Goal: Task Accomplishment & Management: Use online tool/utility

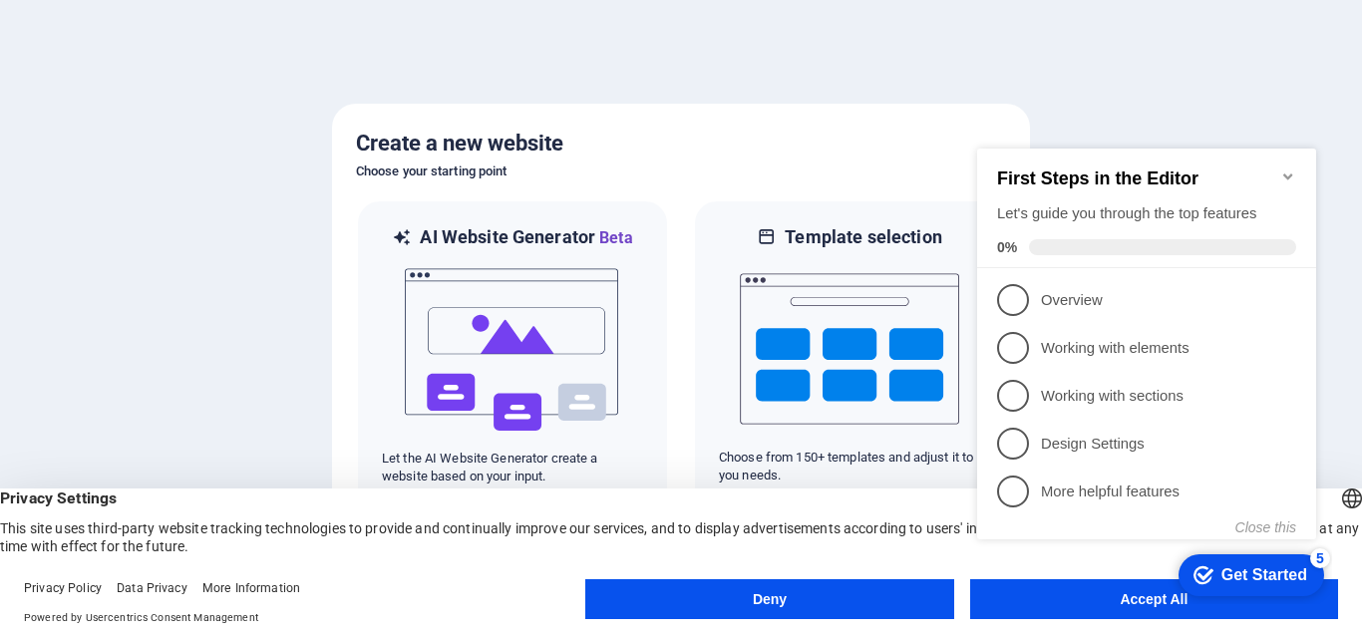
click div "checkmark Get Started 5 First Steps in the Editor Let's guide you through the t…"
click at [1253, 527] on button "Close this" at bounding box center [1265, 527] width 61 height 16
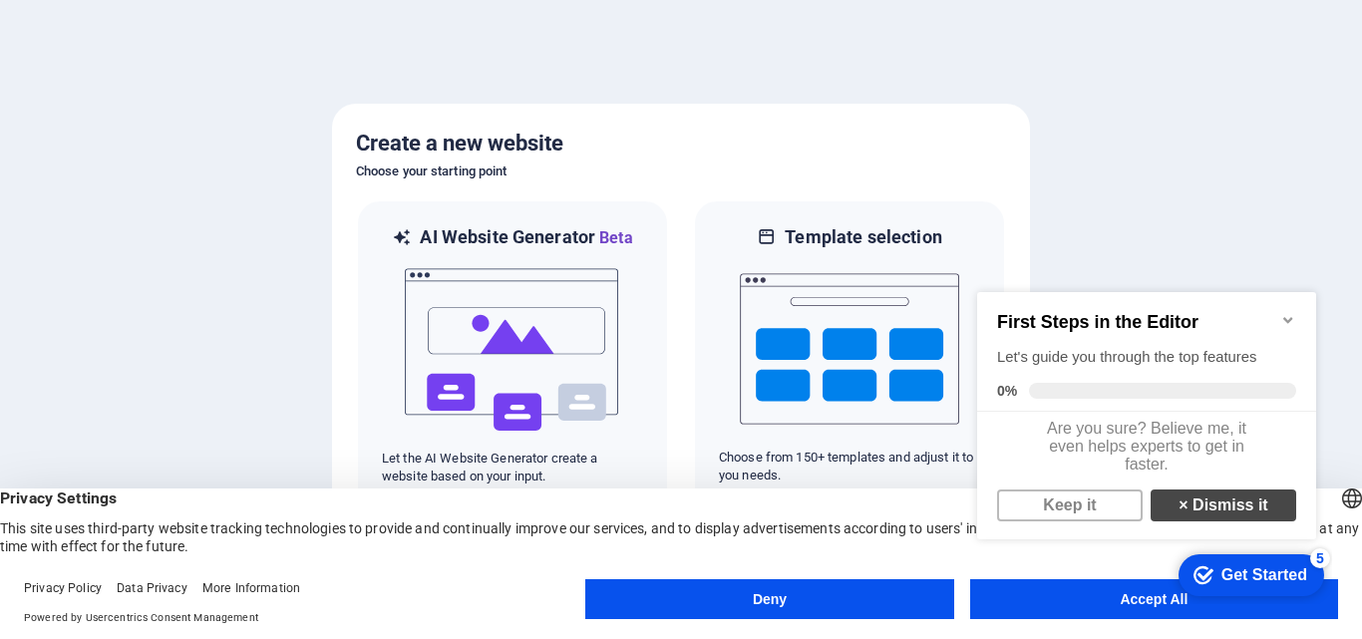
click at [1240, 520] on link "× Dismiss it" at bounding box center [1224, 506] width 146 height 32
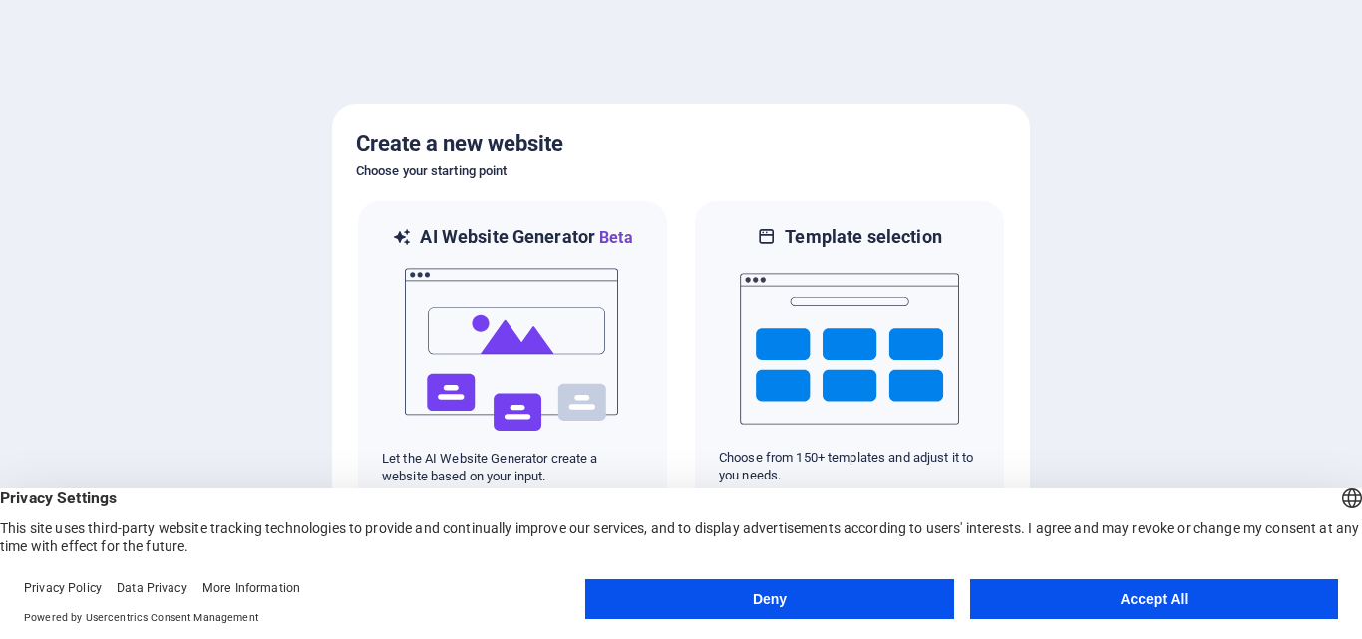
click at [1212, 604] on button "Accept All" at bounding box center [1154, 599] width 368 height 40
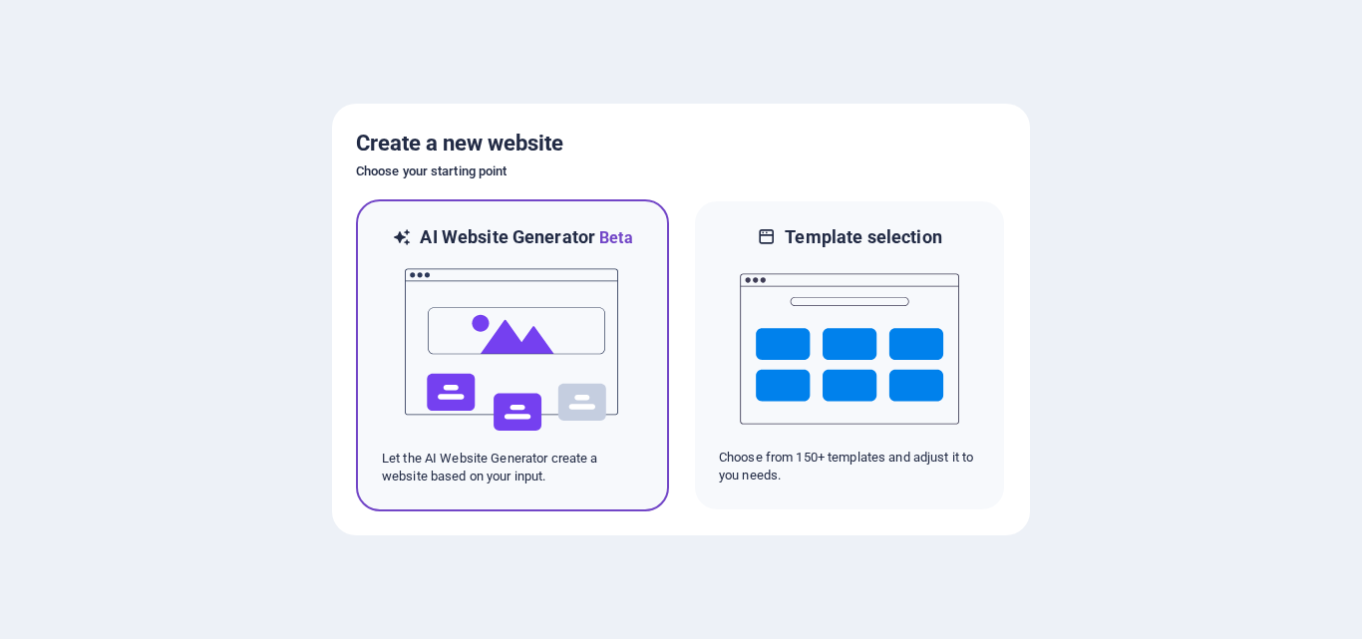
click at [502, 435] on img at bounding box center [512, 349] width 219 height 199
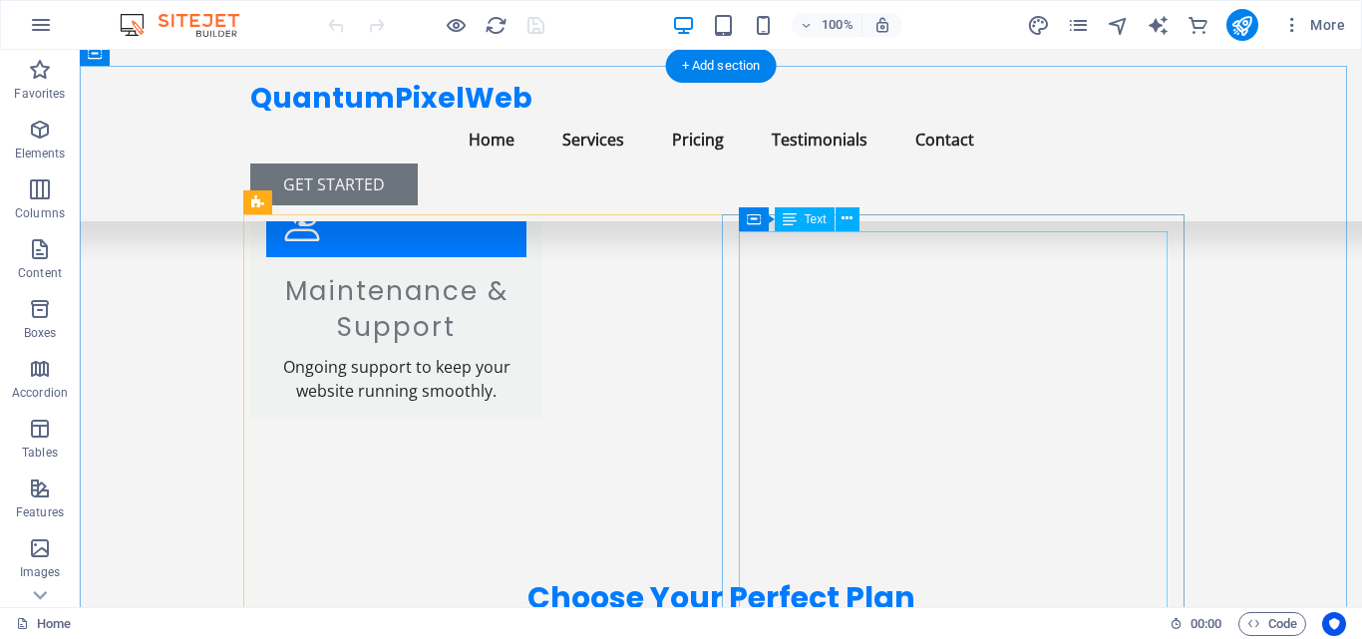
scroll to position [2030, 0]
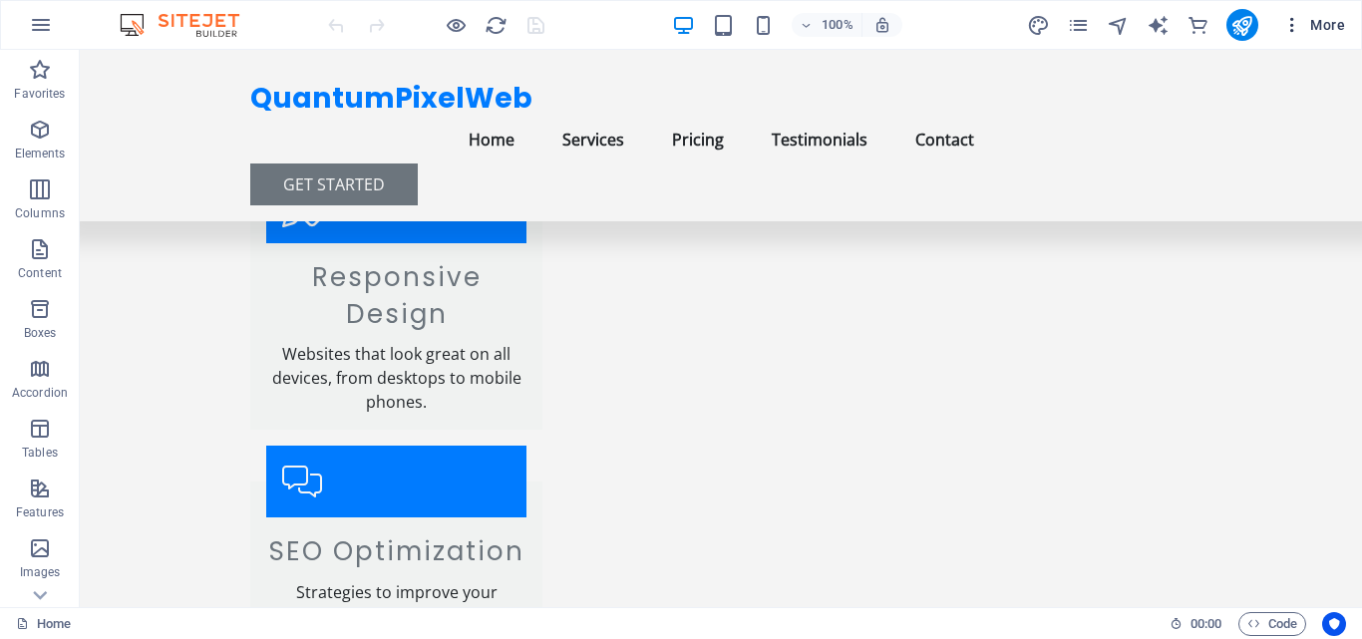
click at [1292, 22] on icon "button" at bounding box center [1292, 25] width 20 height 20
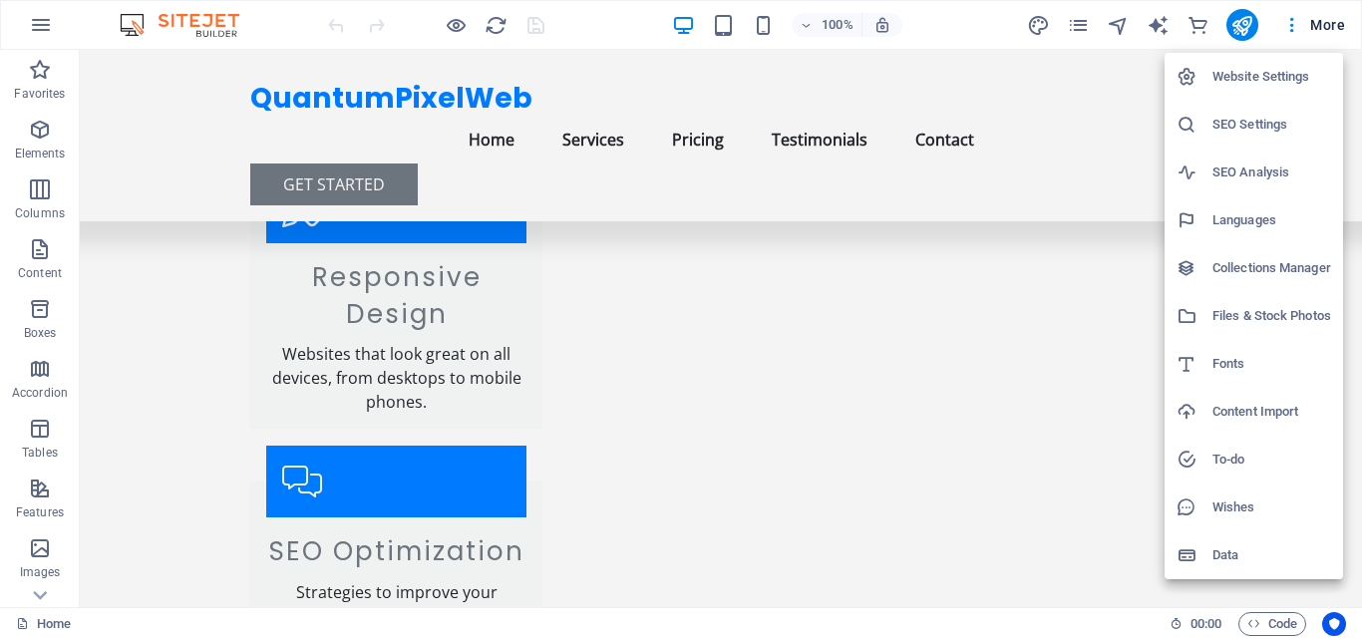
click at [1260, 77] on h6 "Website Settings" at bounding box center [1271, 77] width 119 height 24
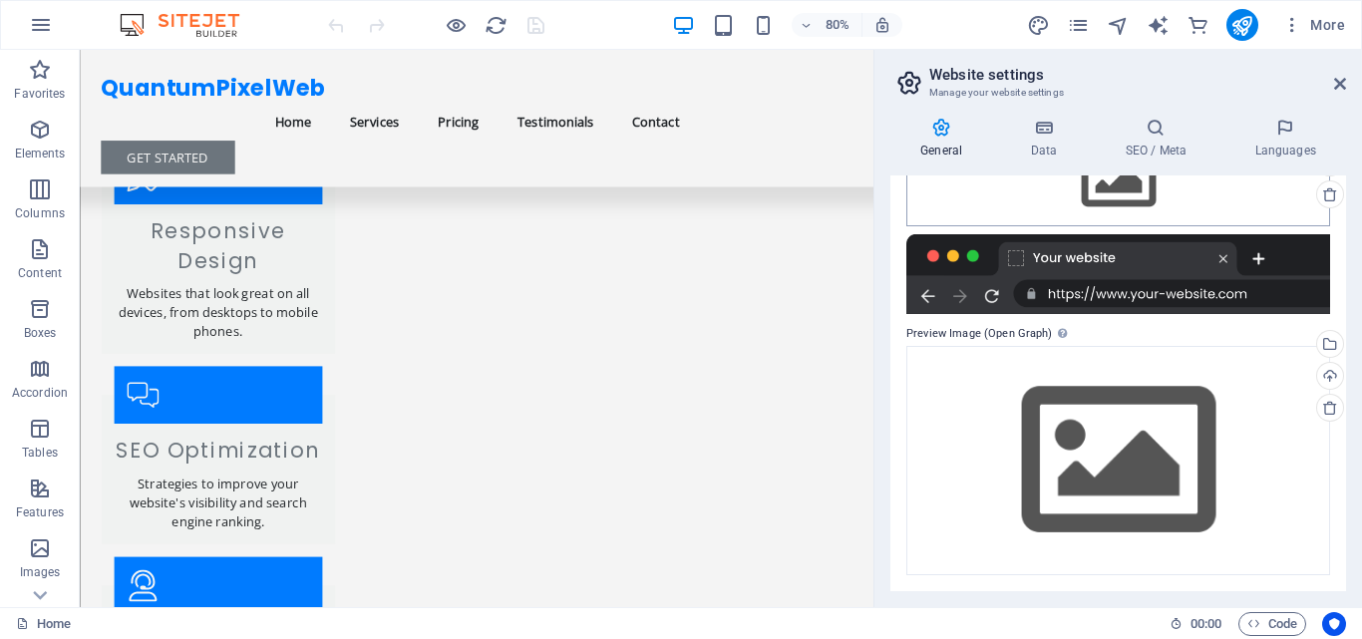
scroll to position [0, 0]
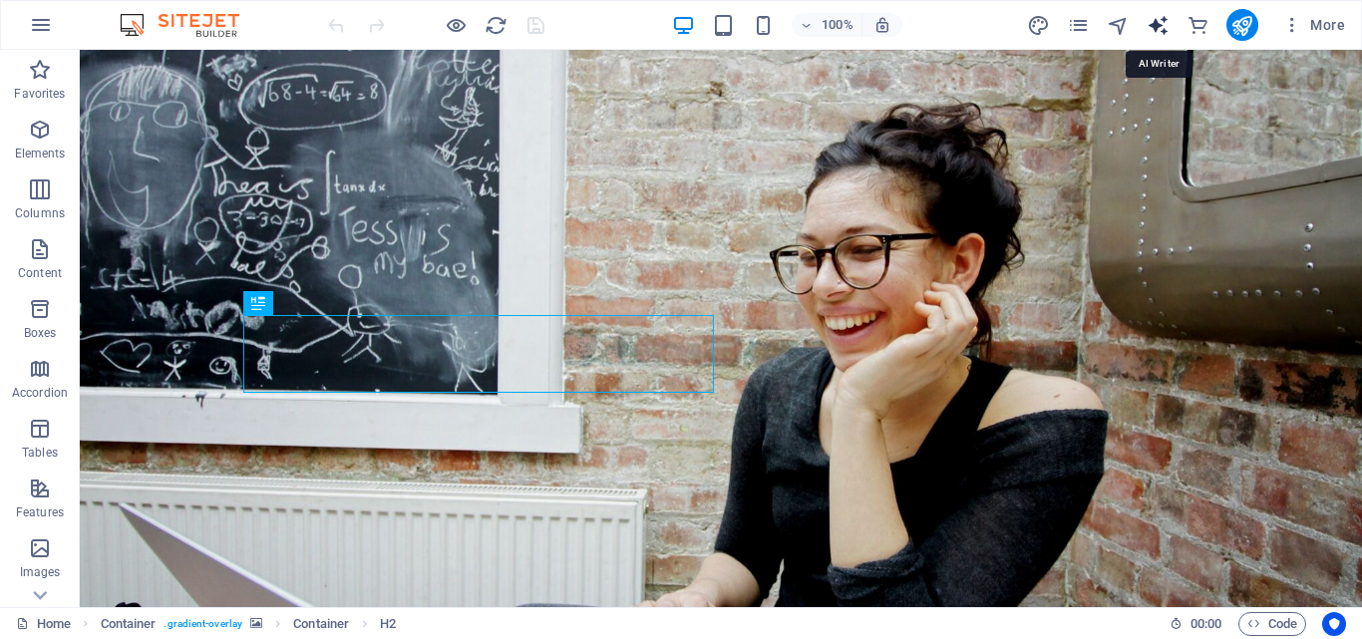
click at [1162, 18] on icon "text_generator" at bounding box center [1158, 25] width 23 height 23
select select "English"
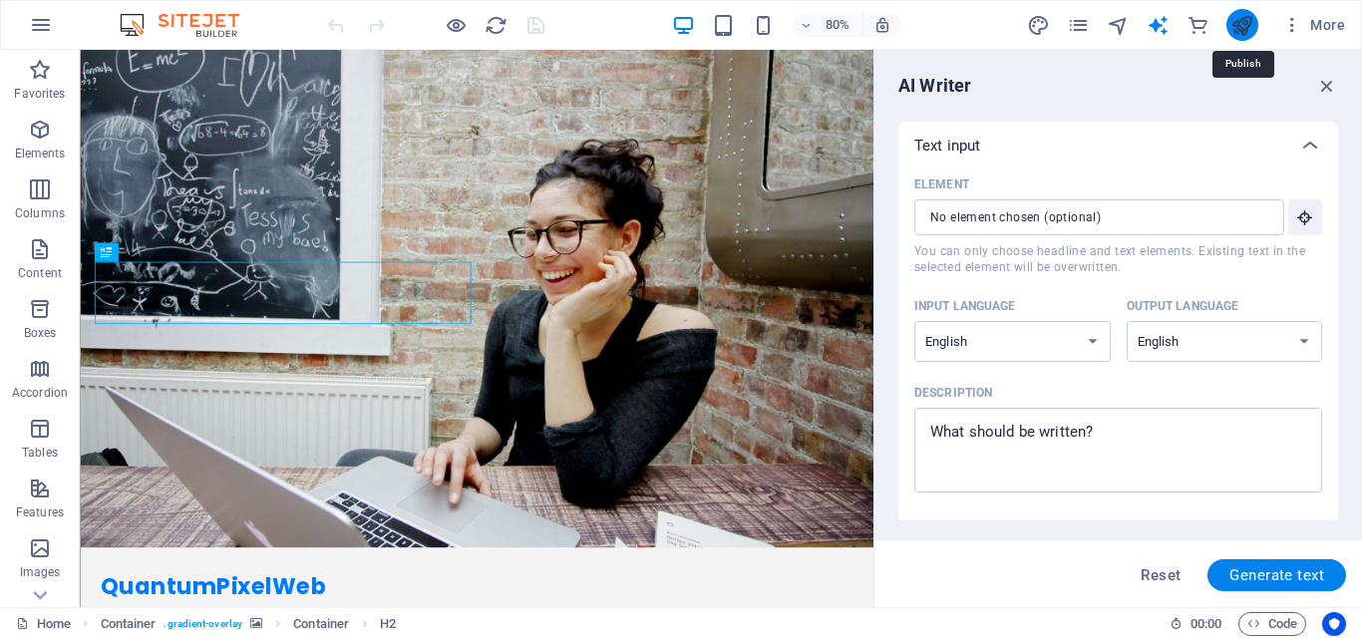
click at [1251, 28] on icon "publish" at bounding box center [1241, 25] width 23 height 23
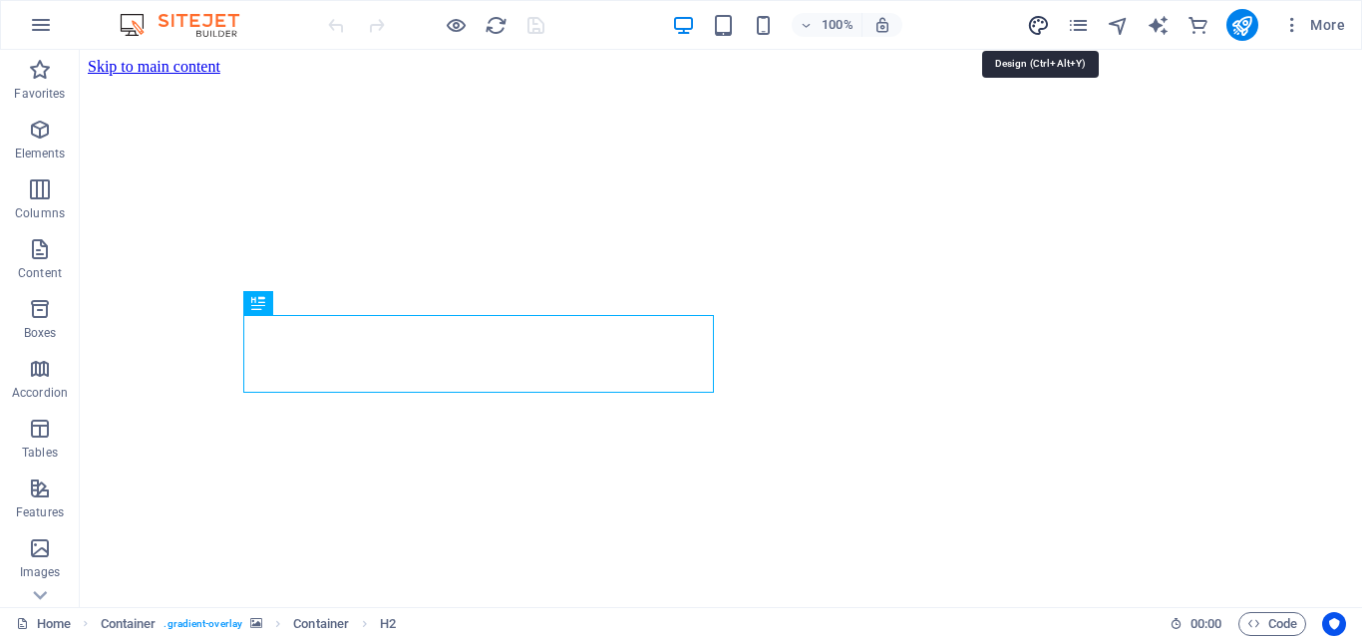
click at [1043, 33] on icon "design" at bounding box center [1038, 25] width 23 height 23
select select "px"
select select "200"
select select "px"
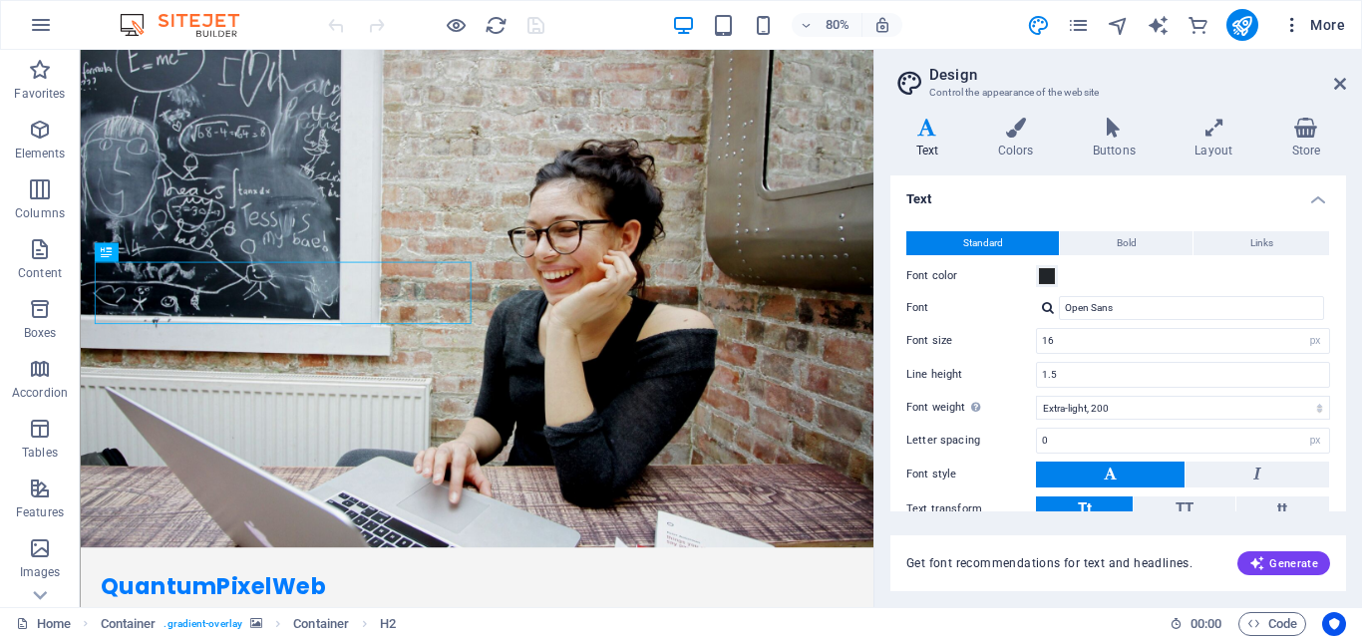
click at [1307, 12] on button "More" at bounding box center [1313, 25] width 79 height 32
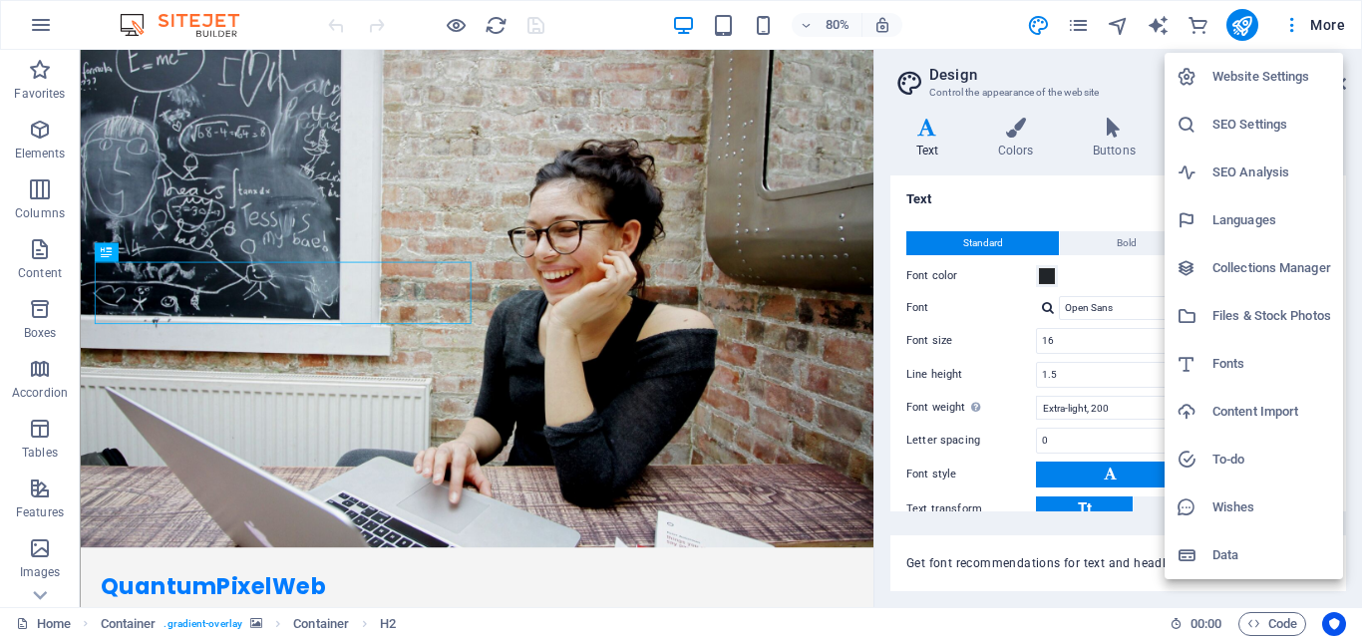
click at [1291, 67] on h6 "Website Settings" at bounding box center [1271, 77] width 119 height 24
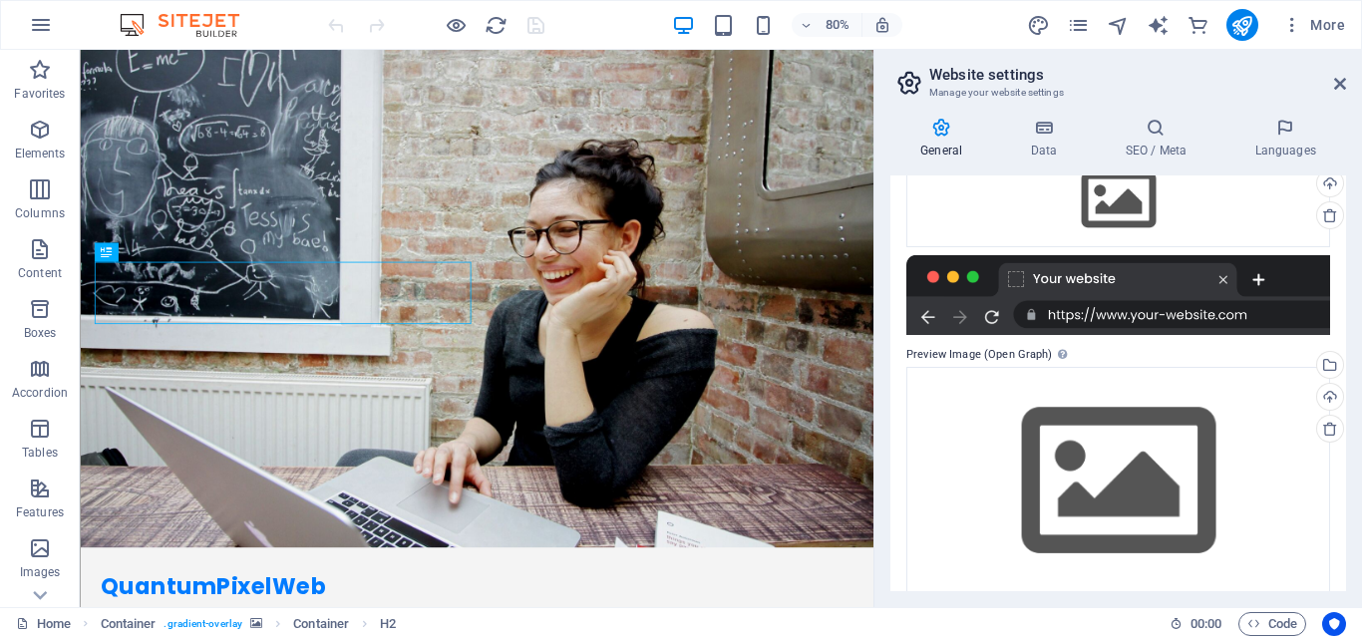
scroll to position [264, 0]
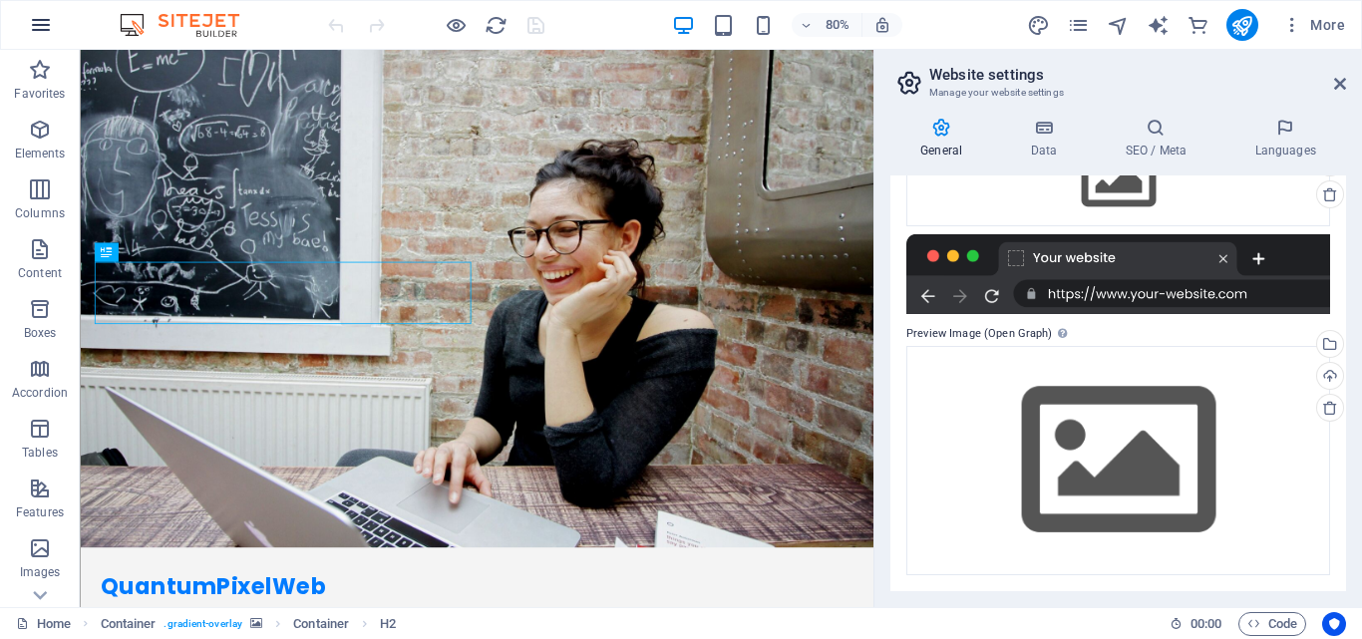
click at [42, 29] on icon "button" at bounding box center [41, 25] width 24 height 24
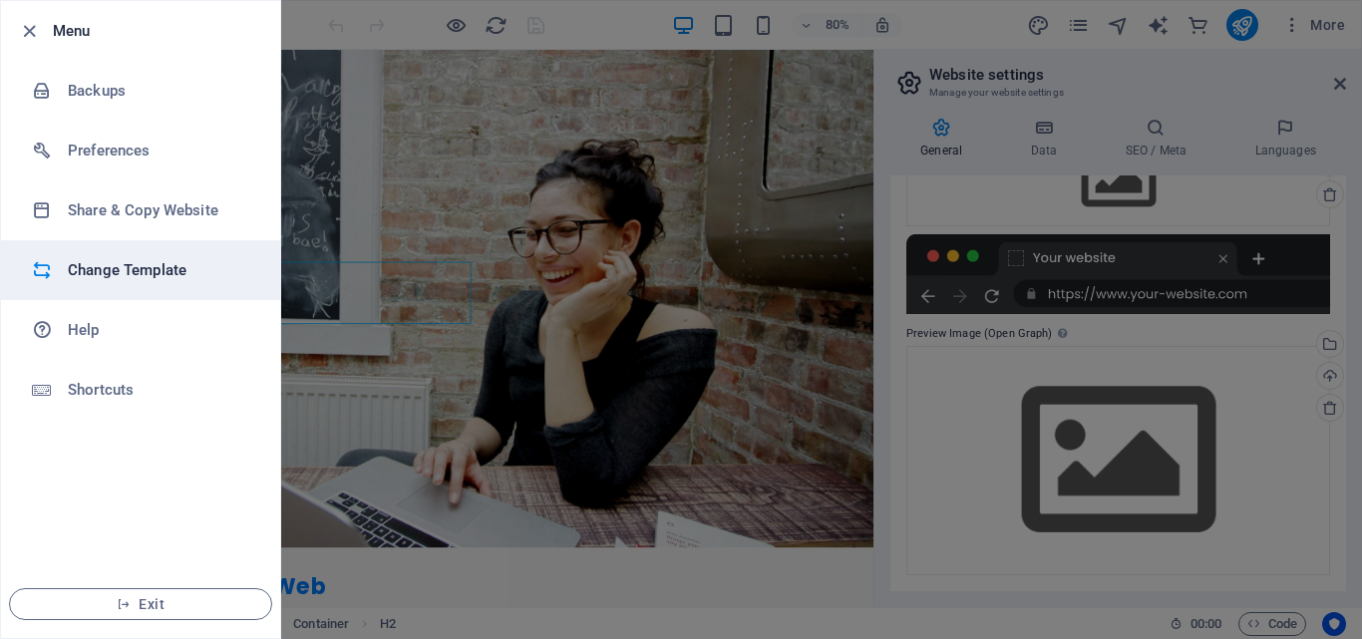
click at [135, 270] on h6 "Change Template" at bounding box center [160, 270] width 184 height 24
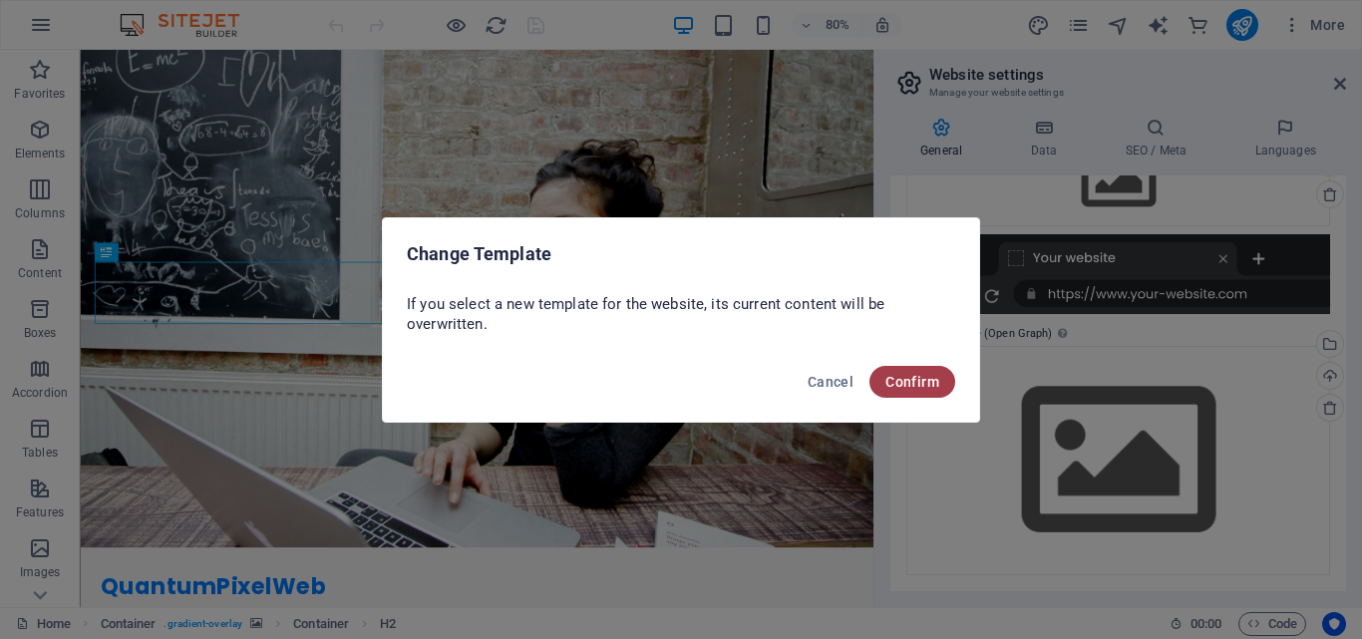
click at [938, 388] on span "Confirm" at bounding box center [912, 382] width 54 height 16
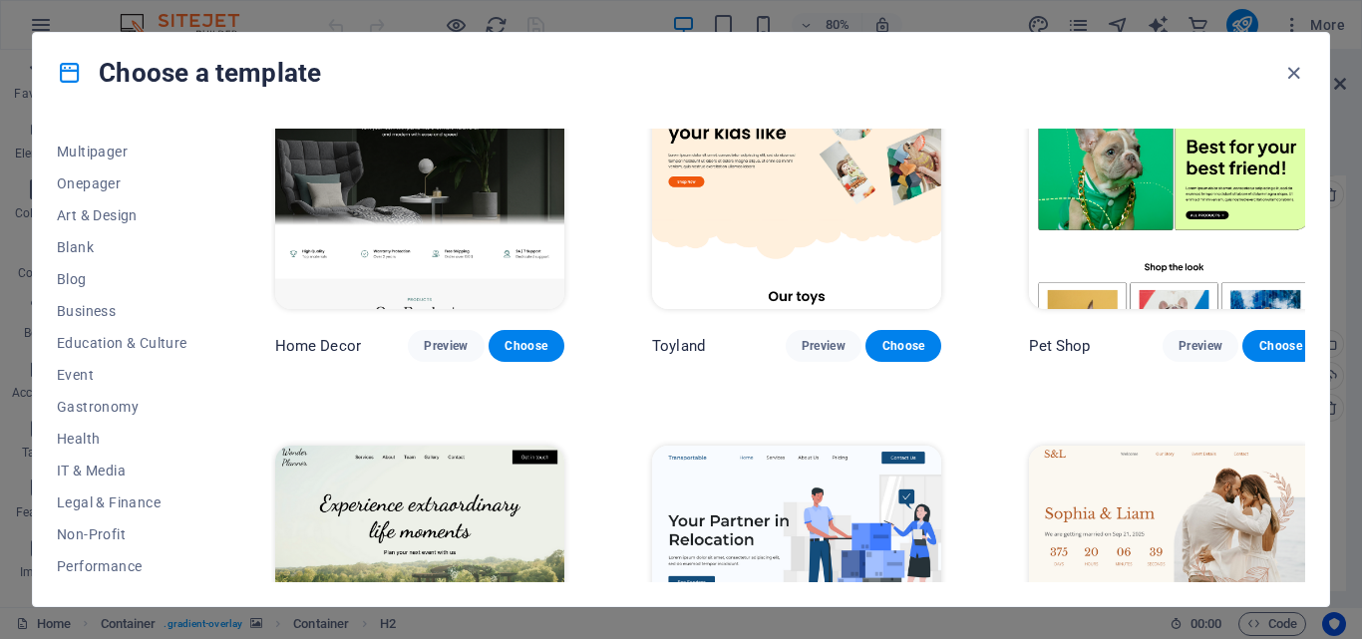
scroll to position [0, 0]
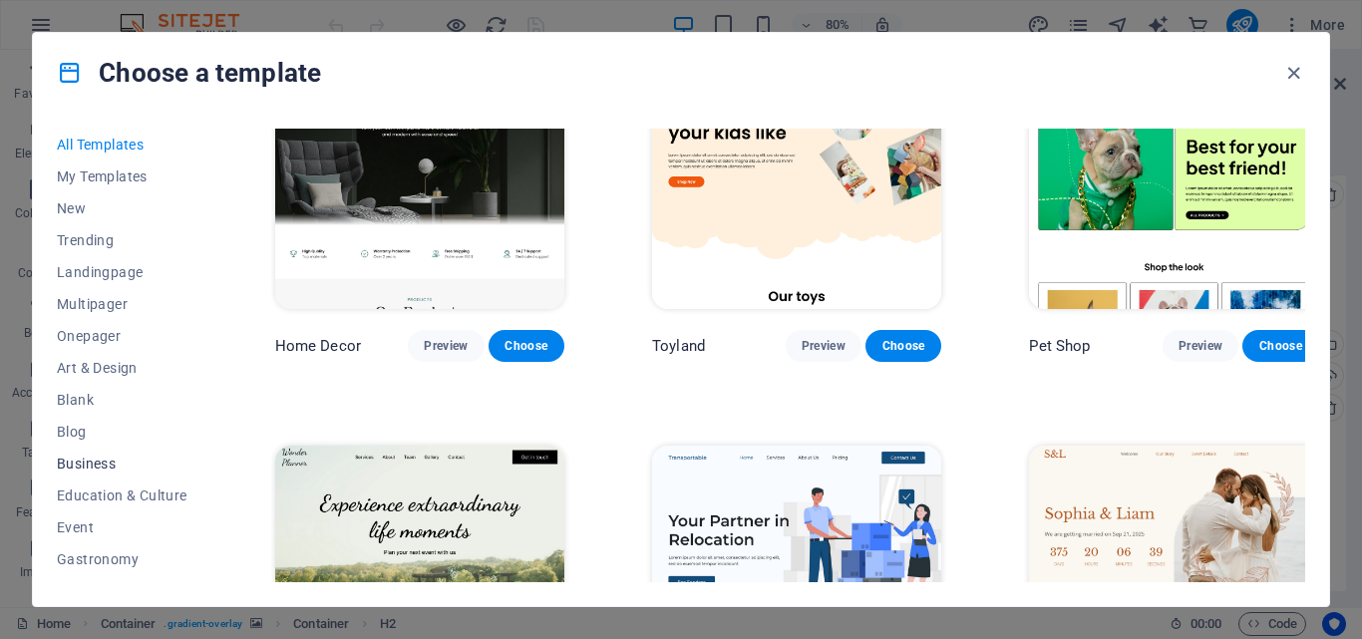
click at [81, 464] on span "Business" at bounding box center [122, 464] width 131 height 16
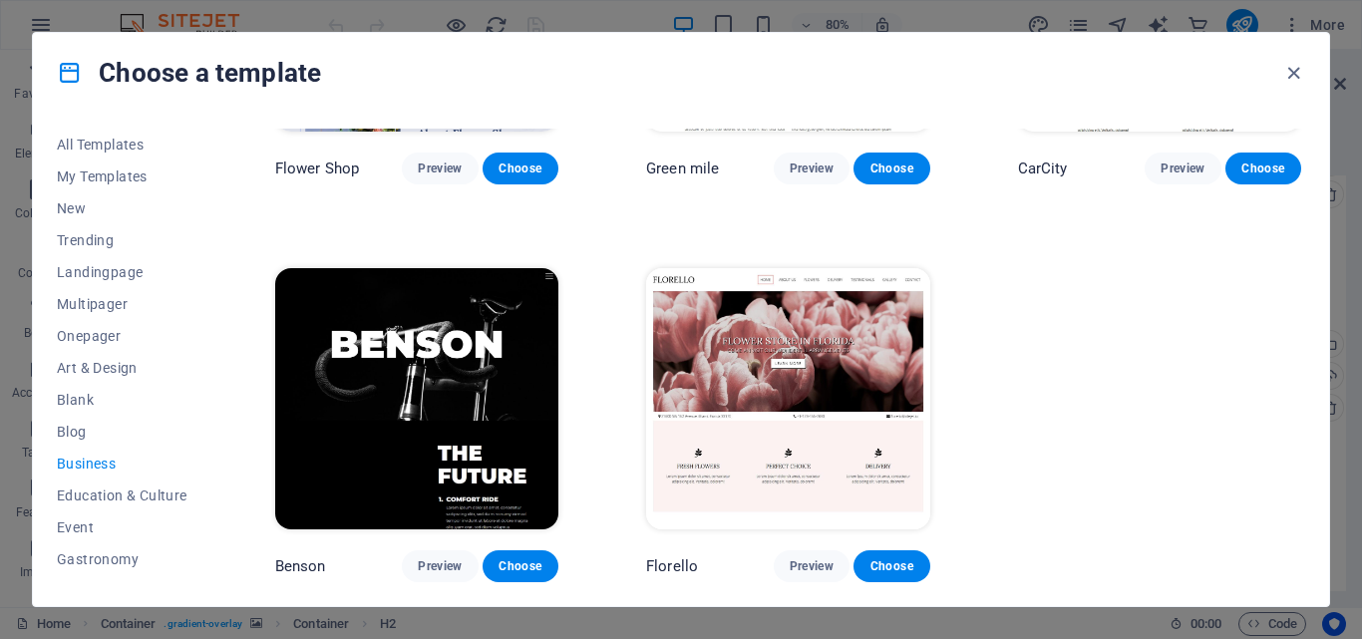
scroll to position [653, 0]
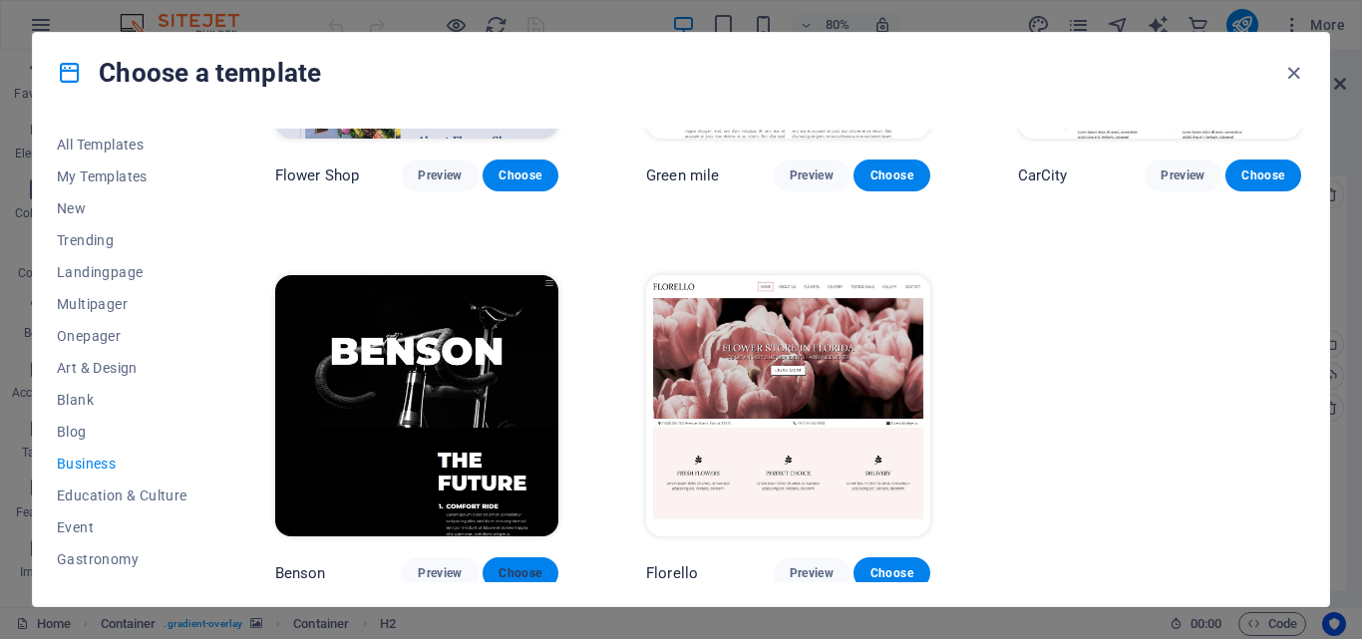
click at [509, 557] on button "Choose" at bounding box center [521, 573] width 76 height 32
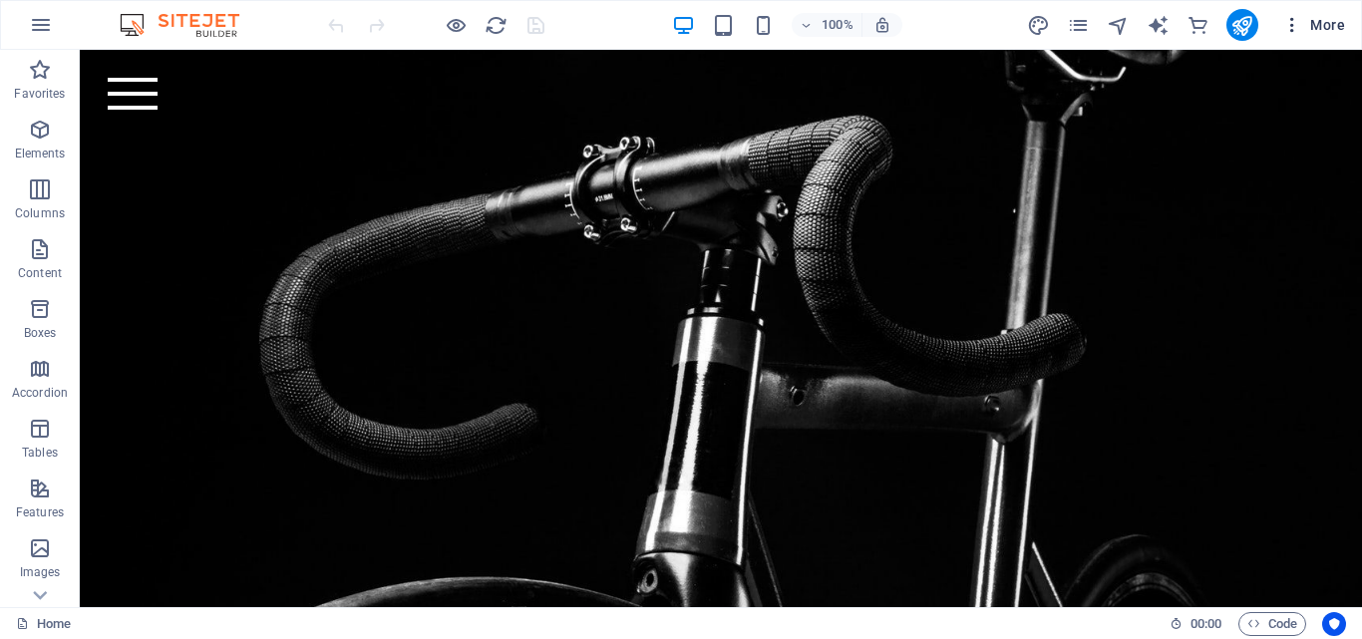
click at [1295, 19] on icon "button" at bounding box center [1292, 25] width 20 height 20
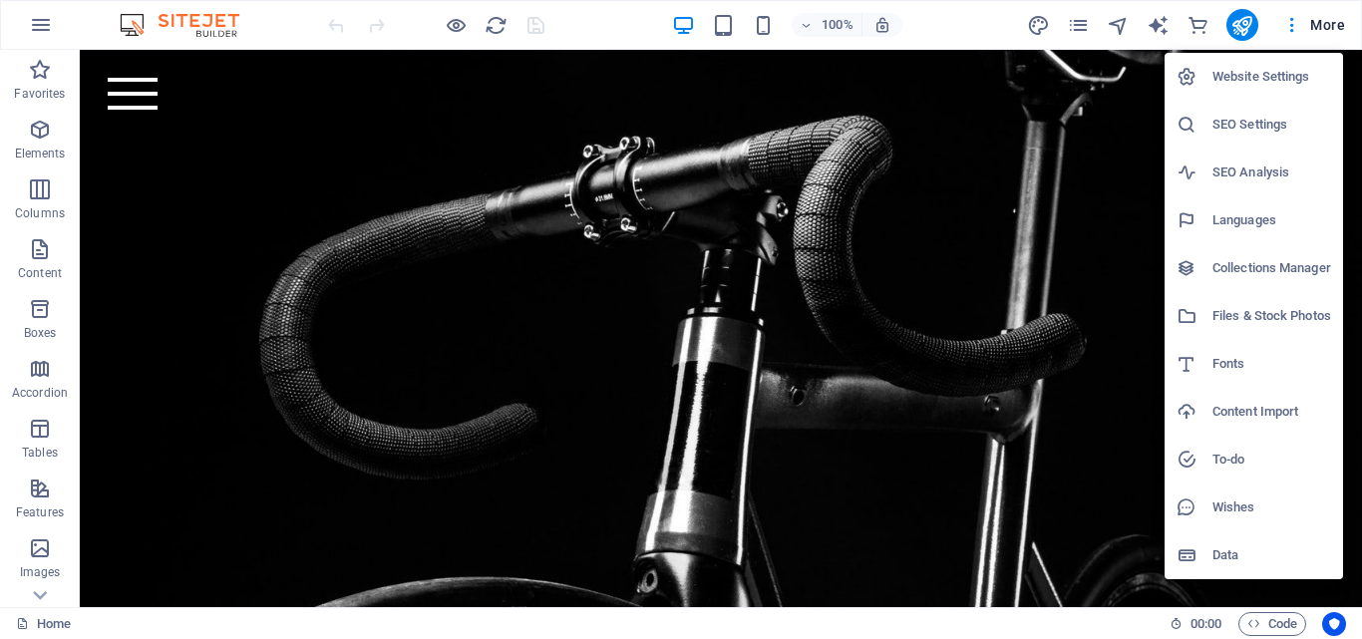
drag, startPoint x: 1229, startPoint y: 550, endPoint x: 1011, endPoint y: 1, distance: 591.2
click at [1230, 550] on h6 "Data" at bounding box center [1271, 555] width 119 height 24
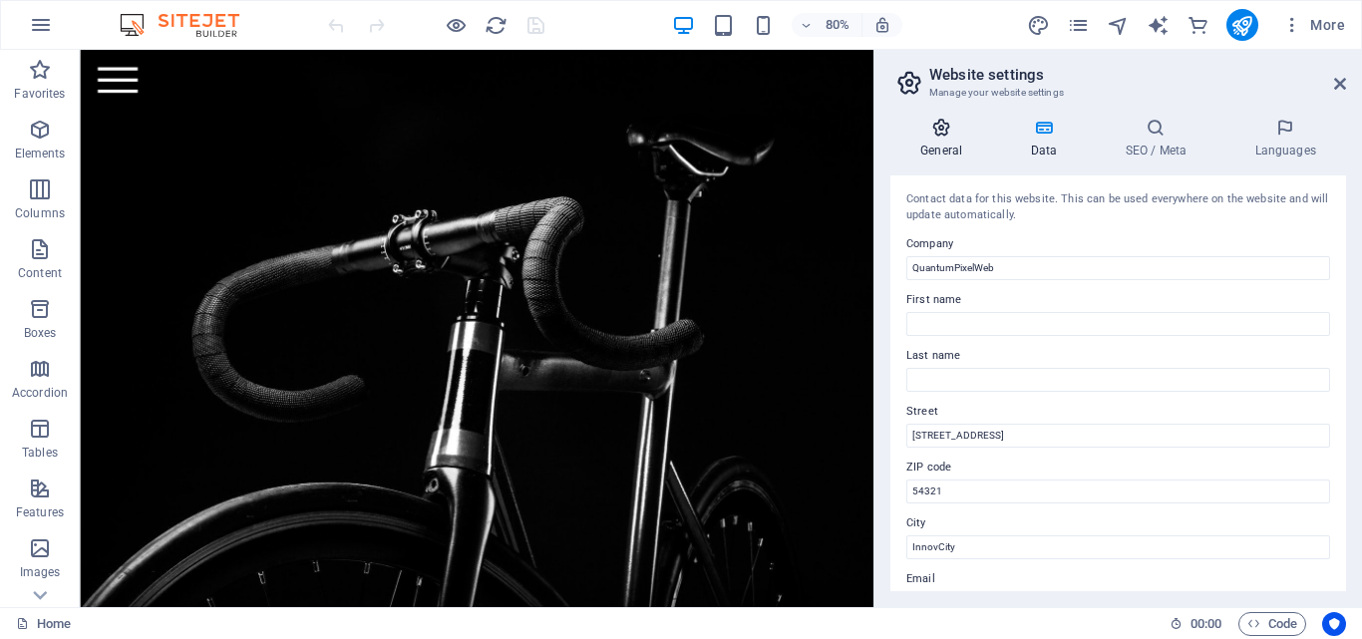
click at [936, 137] on icon at bounding box center [941, 128] width 102 height 20
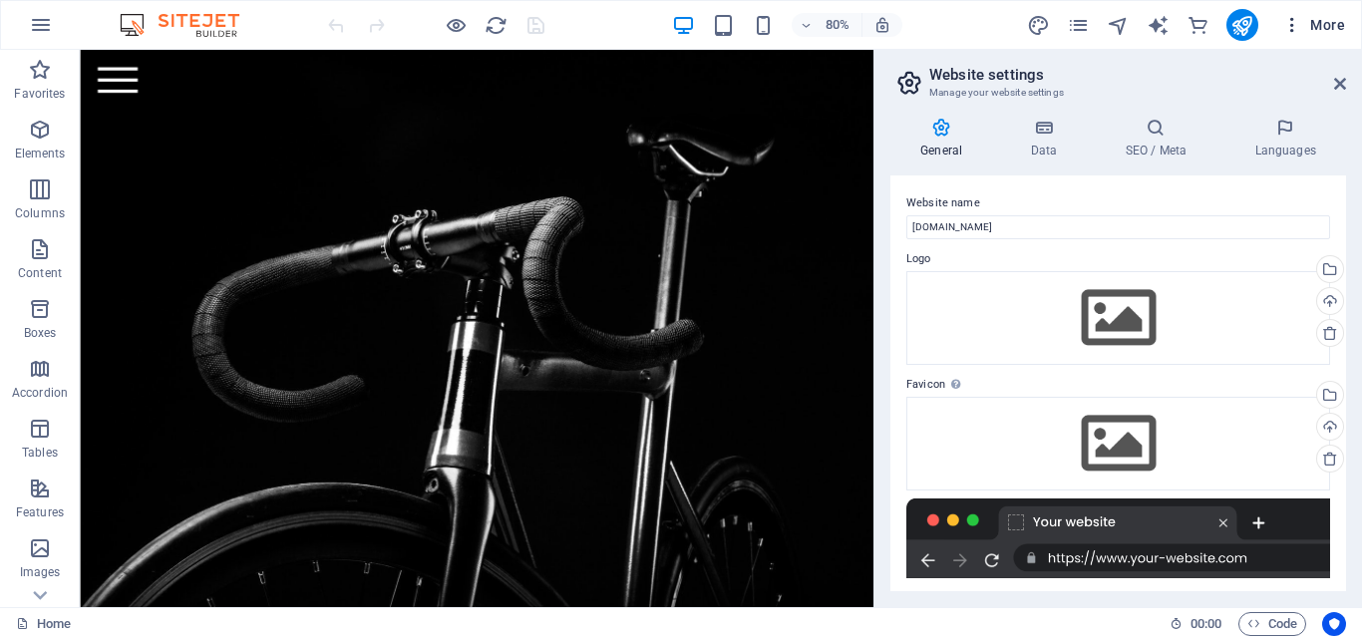
click at [1294, 30] on icon "button" at bounding box center [1292, 25] width 20 height 20
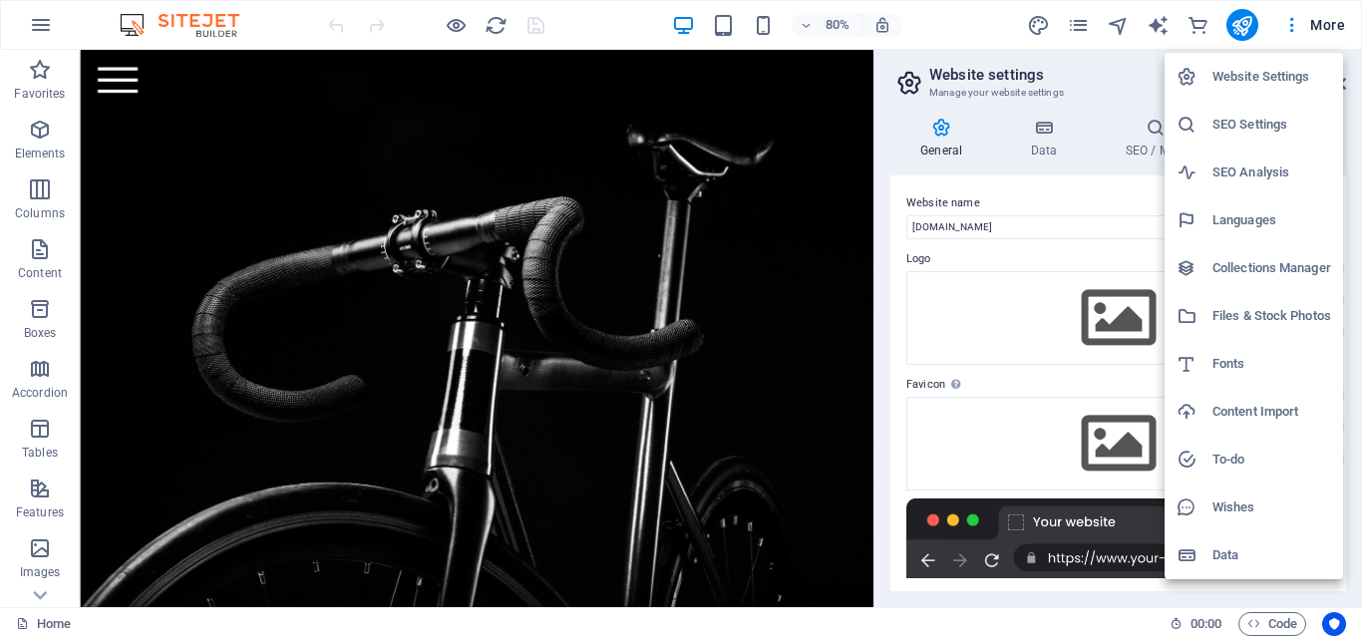
click at [1271, 256] on h6 "Collections Manager" at bounding box center [1271, 268] width 119 height 24
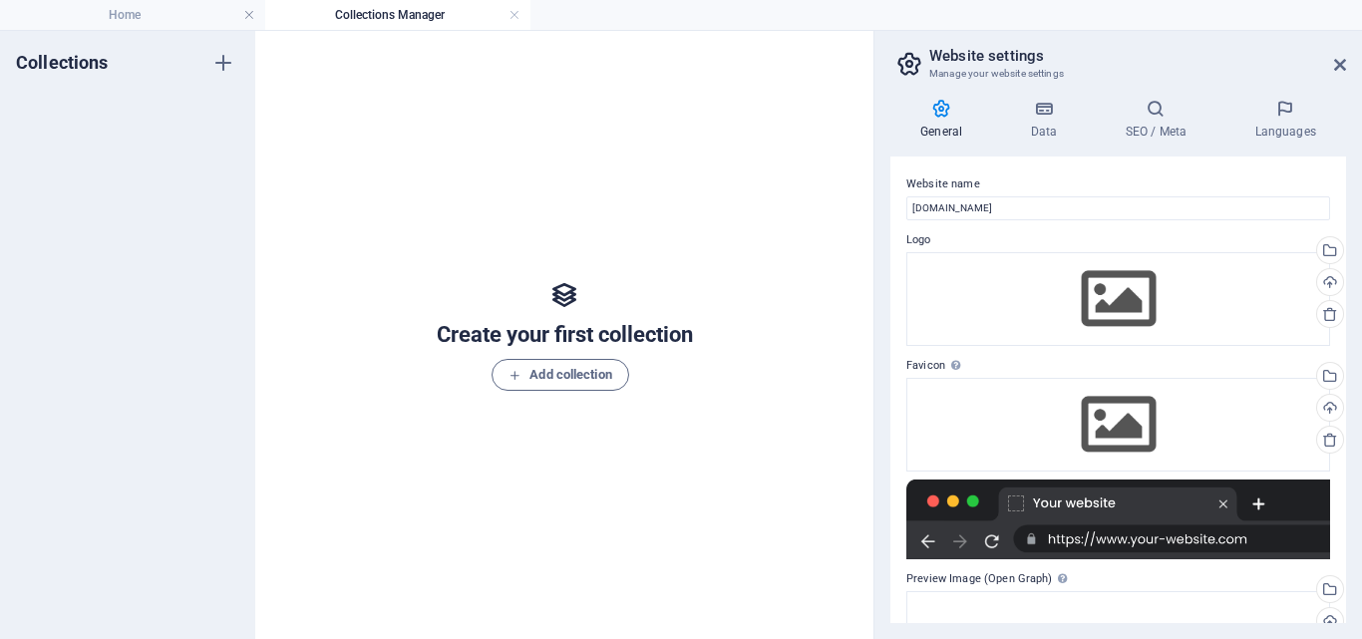
click at [522, 17] on h4 "Collections Manager" at bounding box center [397, 15] width 265 height 22
click at [513, 13] on link at bounding box center [515, 15] width 12 height 19
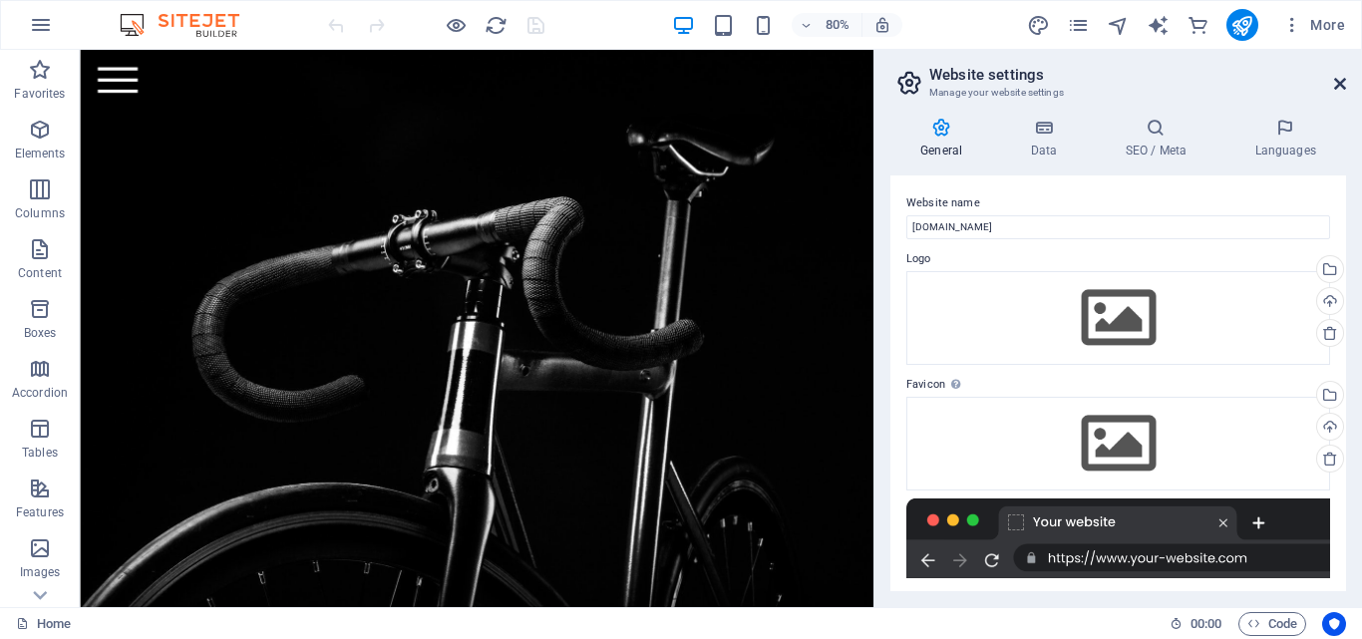
click at [1345, 78] on icon at bounding box center [1340, 84] width 12 height 16
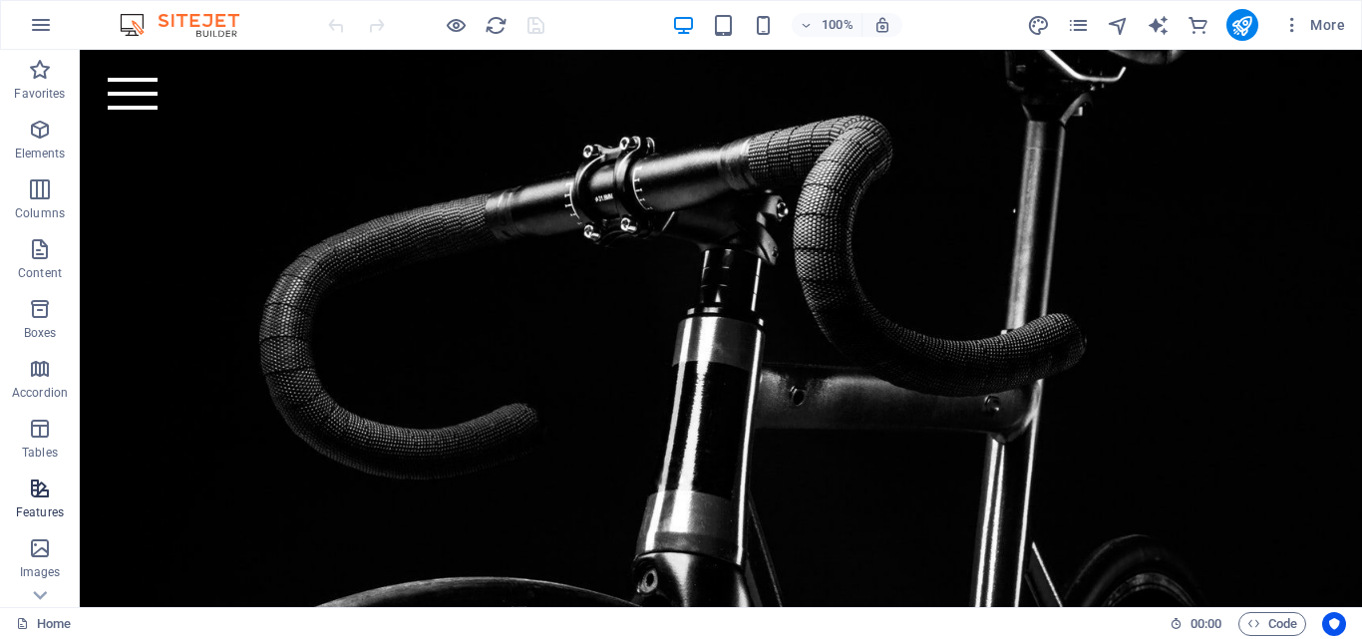
click at [51, 498] on icon "button" at bounding box center [40, 489] width 24 height 24
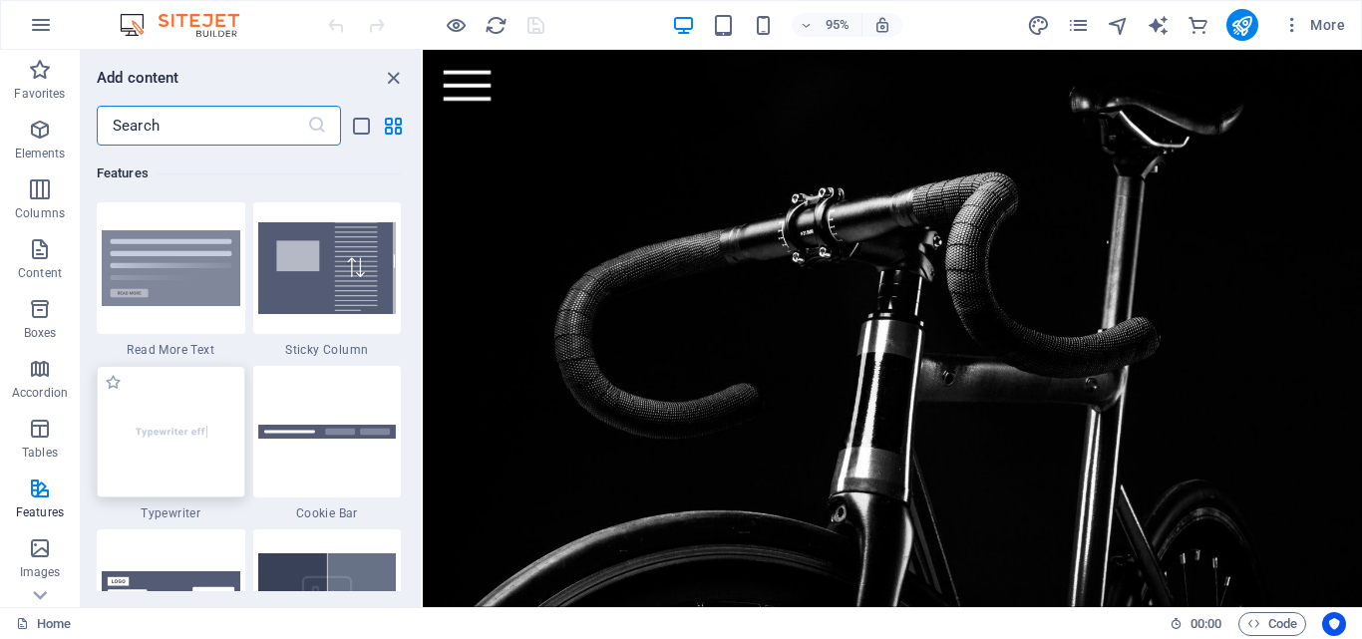
scroll to position [8171, 0]
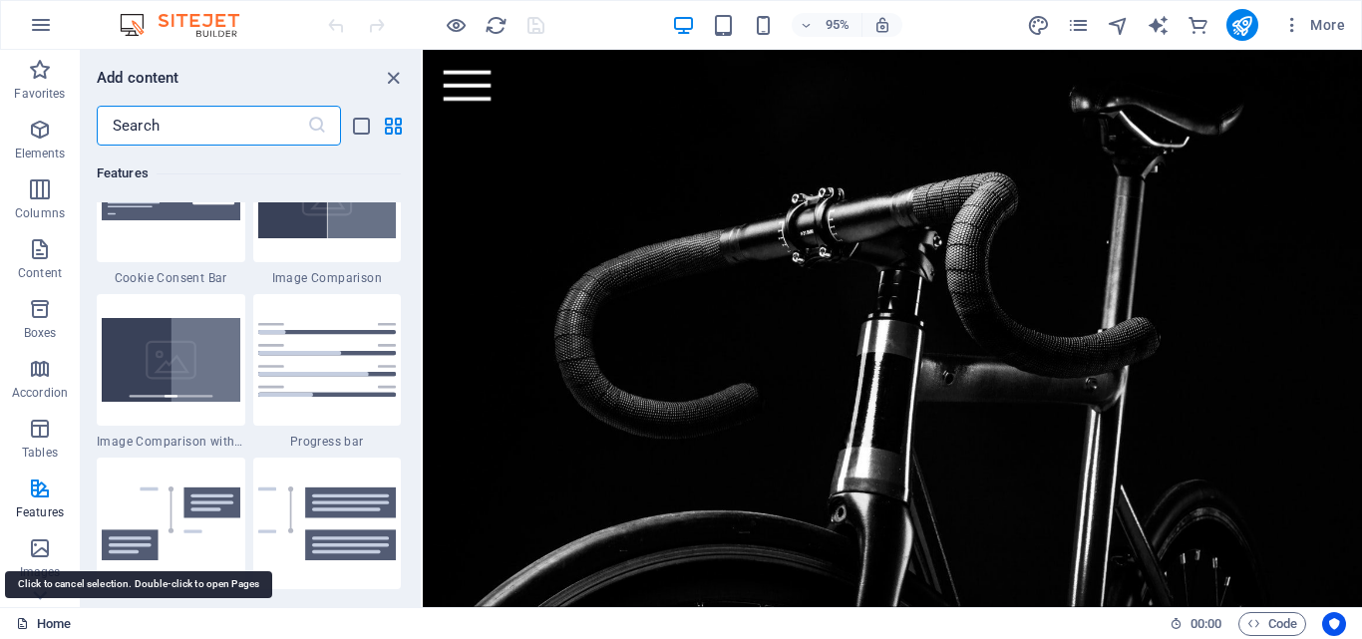
click at [37, 620] on link "Home" at bounding box center [43, 624] width 55 height 24
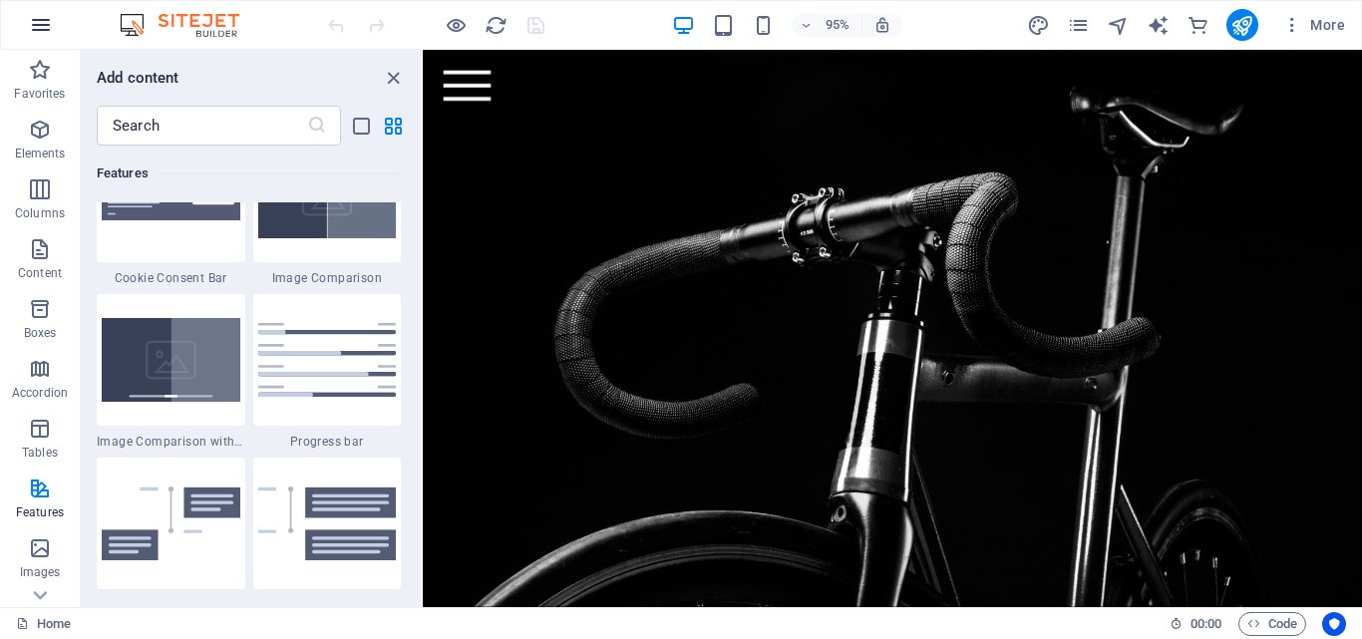
click at [44, 25] on icon "button" at bounding box center [41, 25] width 24 height 24
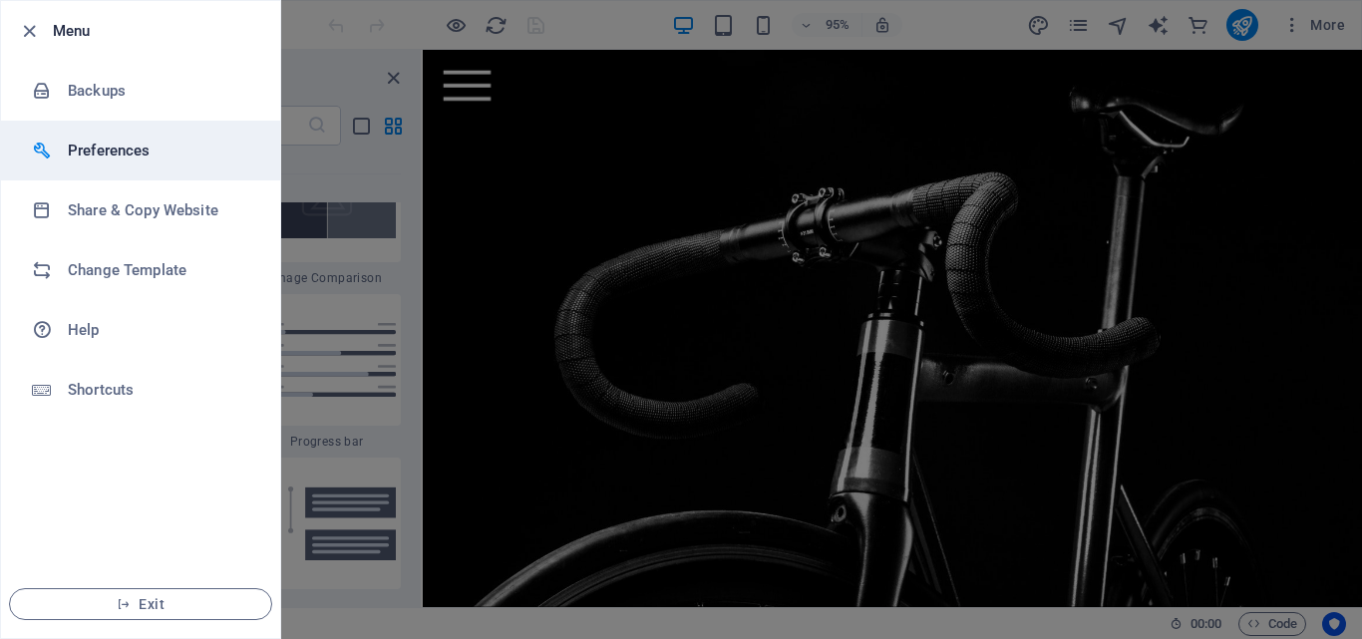
click at [73, 150] on h6 "Preferences" at bounding box center [160, 151] width 184 height 24
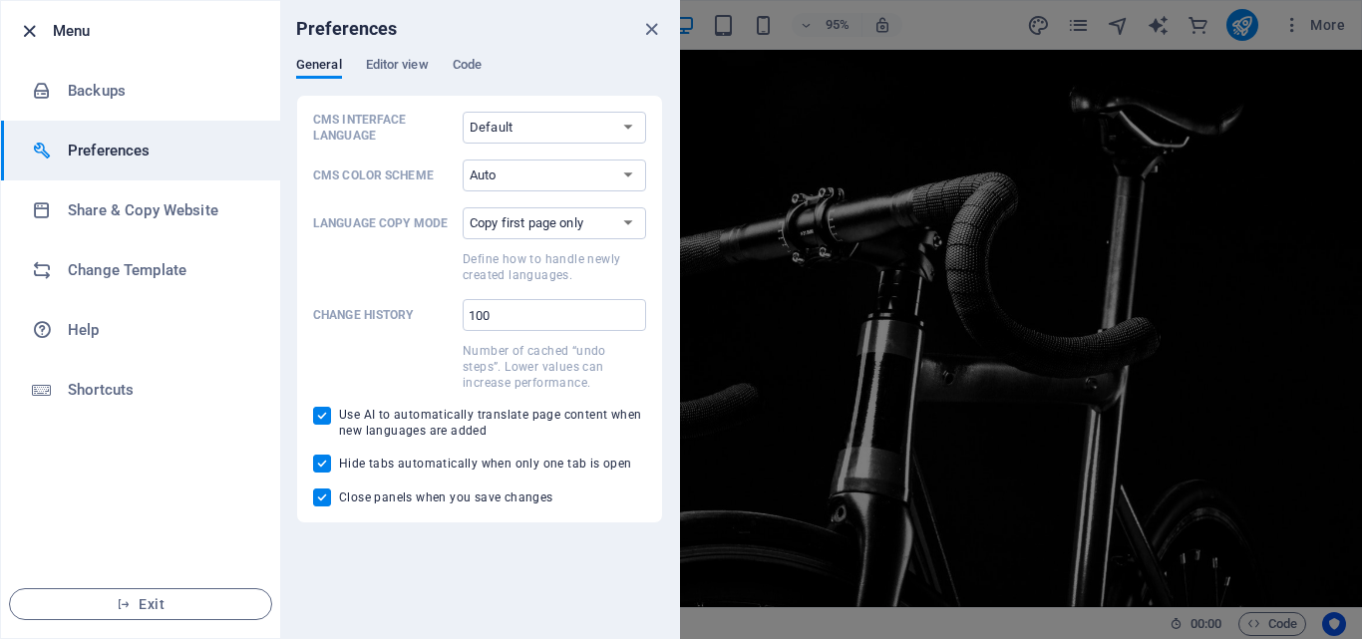
click at [38, 36] on icon "button" at bounding box center [29, 31] width 23 height 23
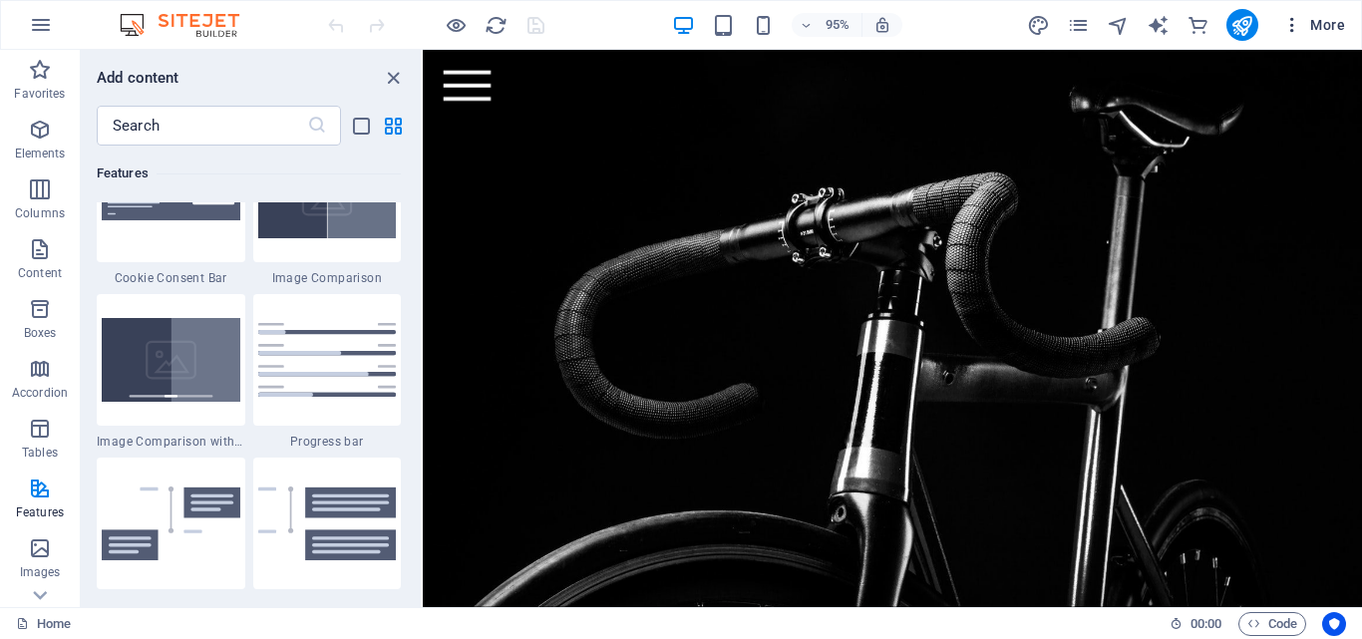
click at [1313, 25] on span "More" at bounding box center [1313, 25] width 63 height 20
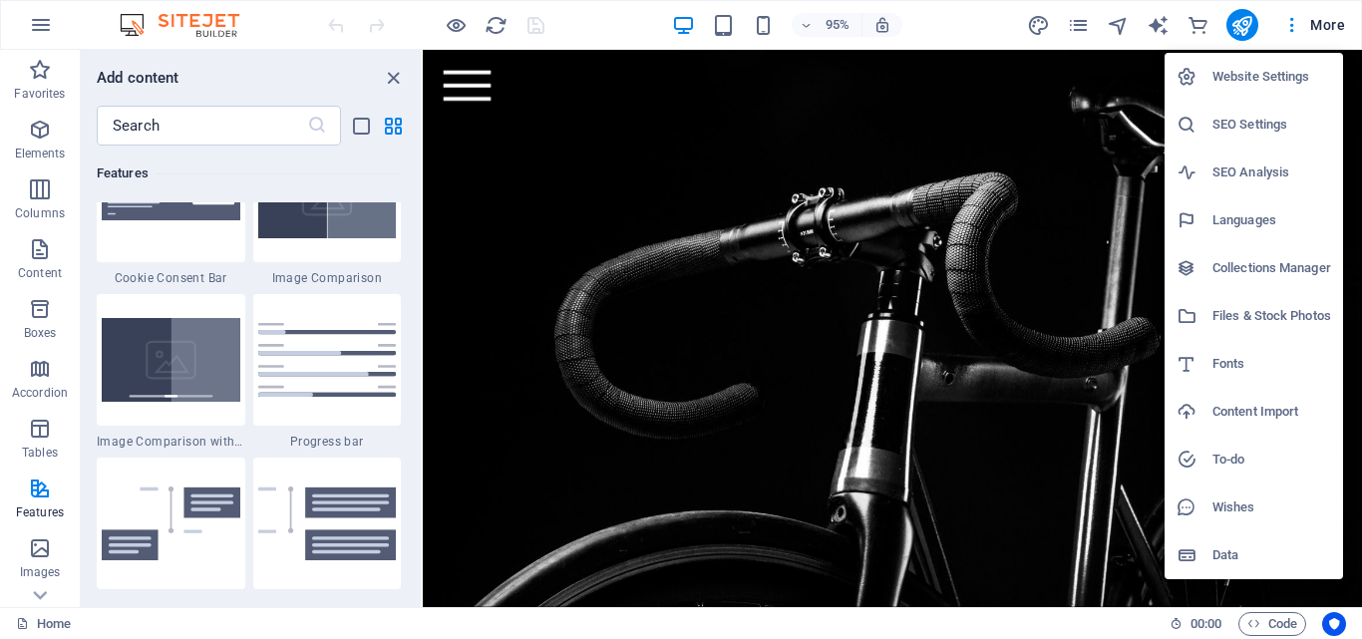
click at [1208, 406] on div at bounding box center [1195, 412] width 36 height 20
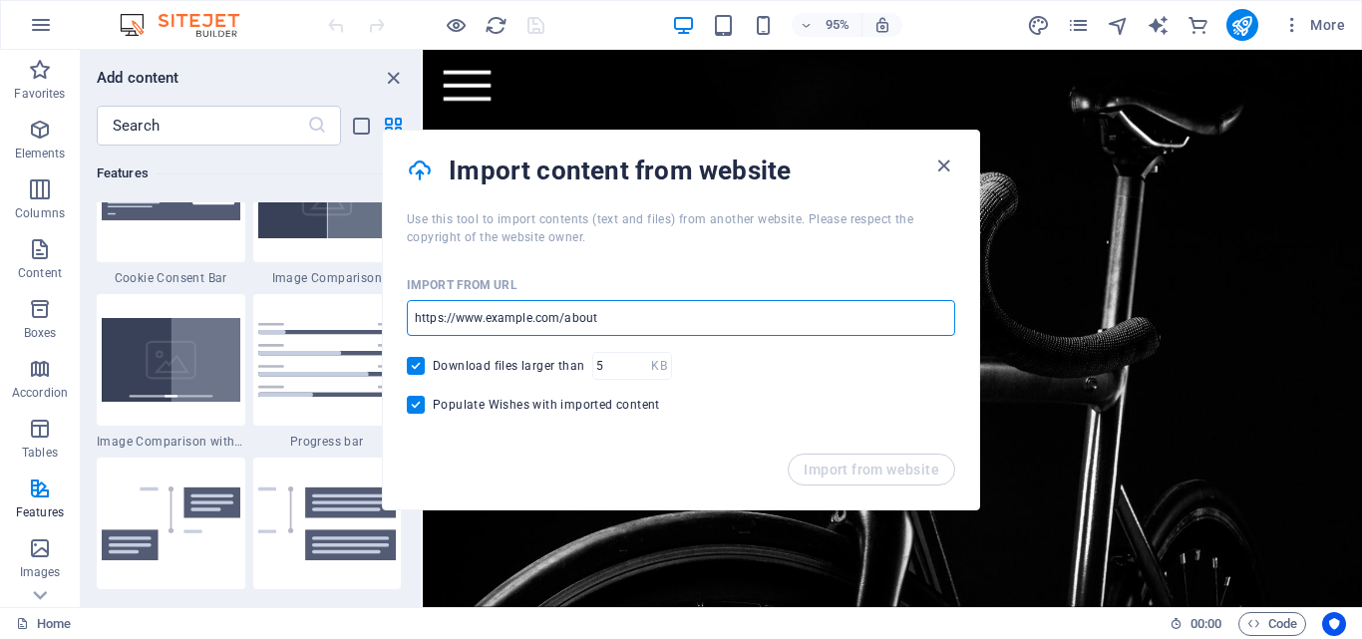
drag, startPoint x: 666, startPoint y: 314, endPoint x: 435, endPoint y: 283, distance: 233.4
click at [427, 308] on input "url" at bounding box center [681, 318] width 548 height 36
paste input "https://www.virginactive.co.za/join-gym?utm_source=google&utm_medium=gmb&utm_ca…"
type input "https://www.virginactive.co.za/join-gym?utm_source=google&utm_medium=gmb&utm_ca…"
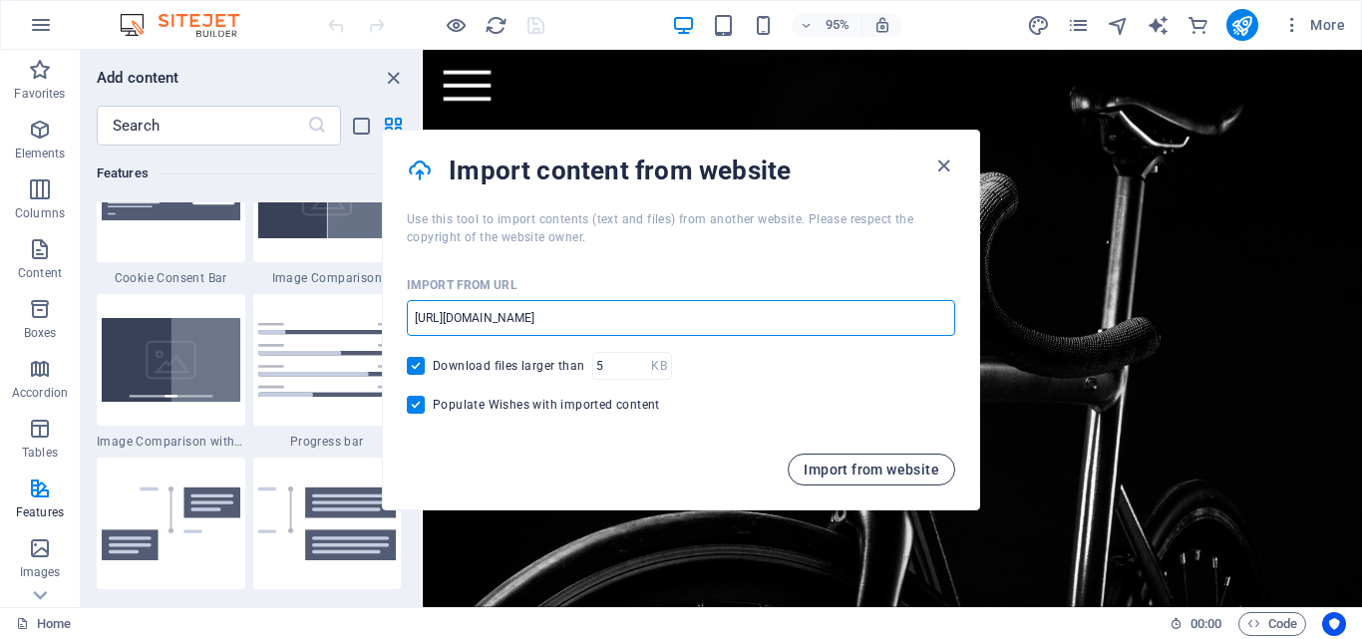
click at [872, 466] on span "Import from website" at bounding box center [872, 470] width 136 height 16
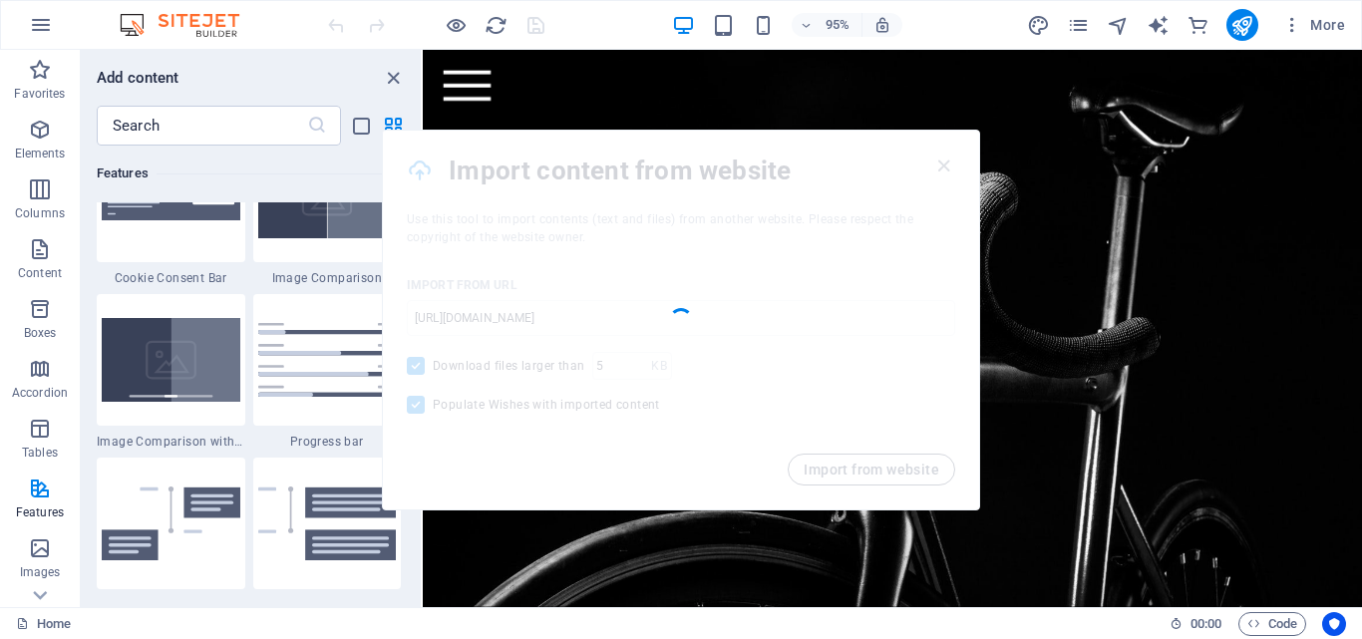
scroll to position [0, 0]
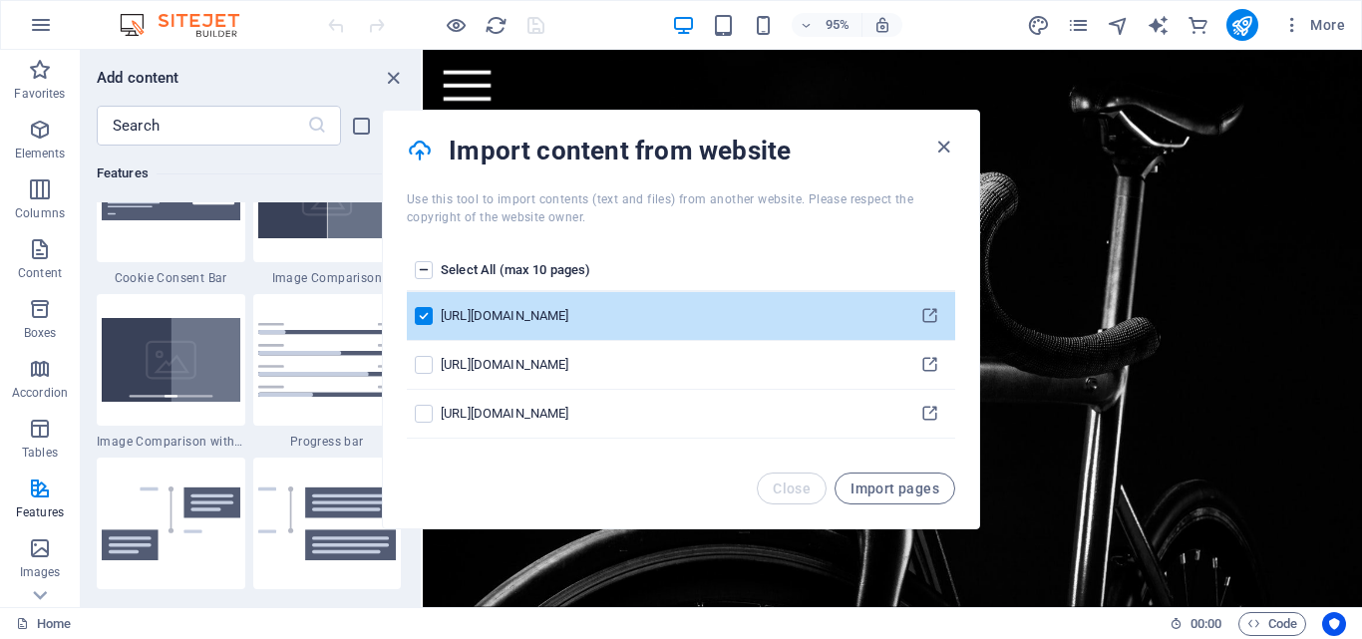
click at [552, 272] on th "Select All (max 10 pages)" at bounding box center [673, 271] width 464 height 42
click at [424, 269] on label "pages list" at bounding box center [424, 270] width 18 height 18
click at [0, 0] on input "pages list" at bounding box center [0, 0] width 0 height 0
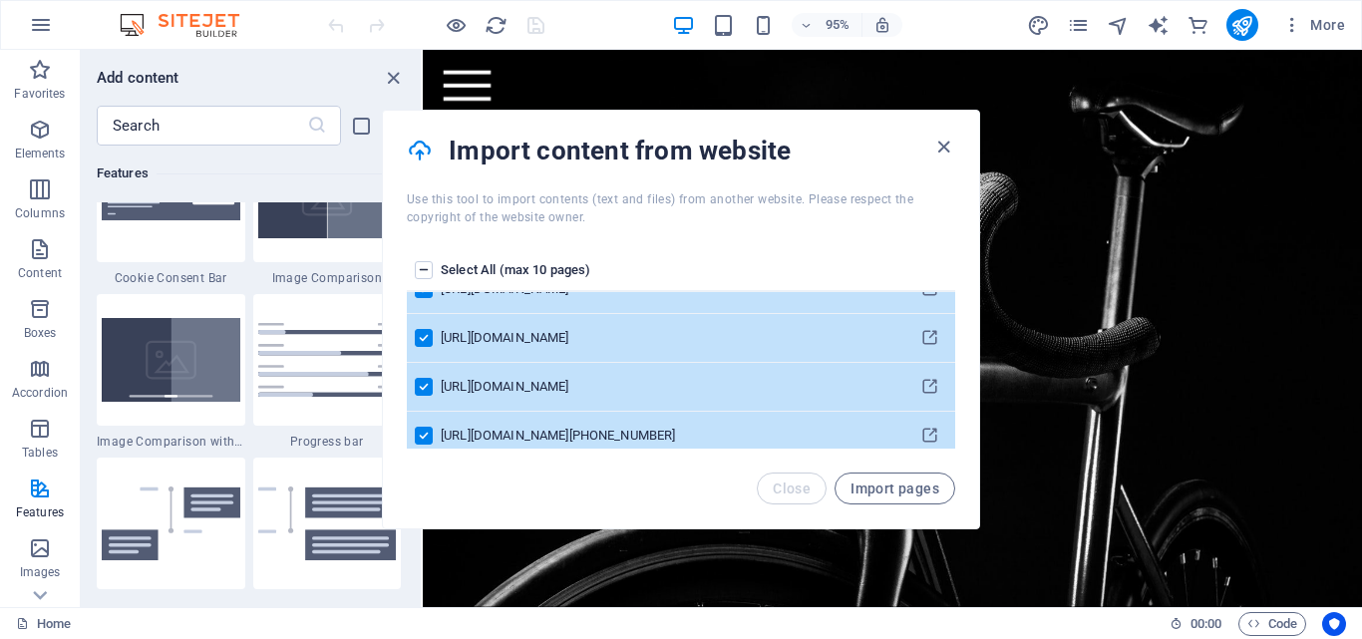
scroll to position [283, 0]
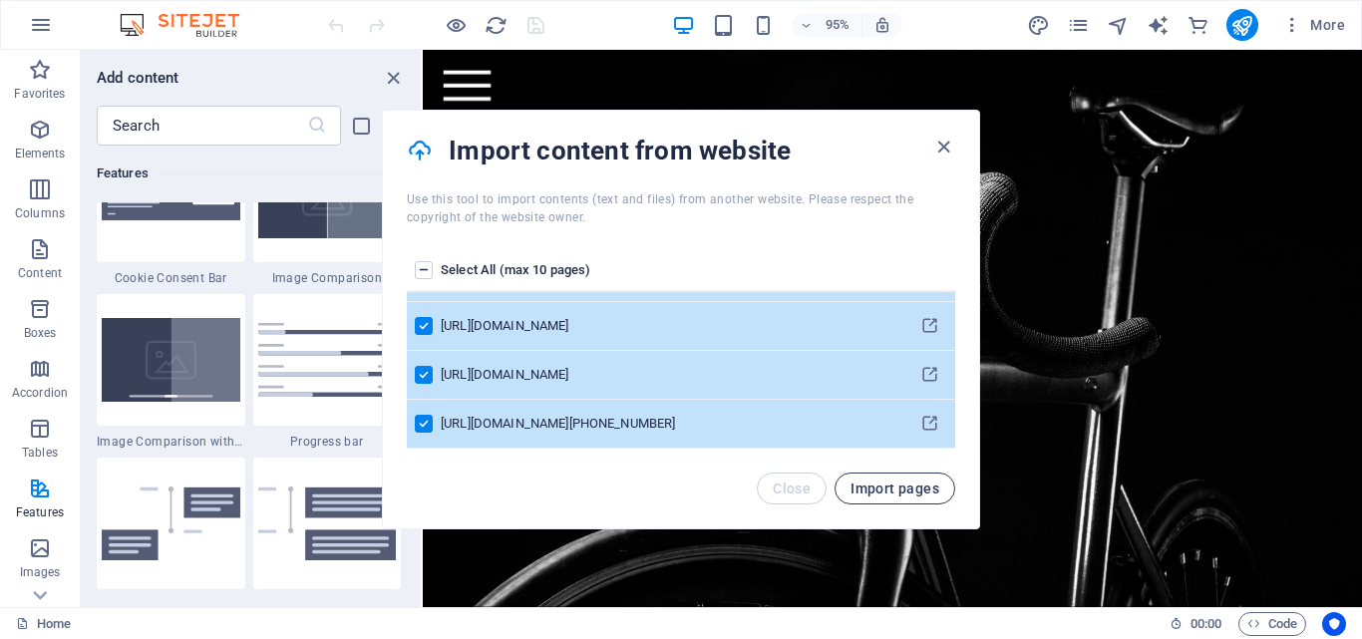
click at [893, 489] on span "Import pages" at bounding box center [894, 489] width 89 height 16
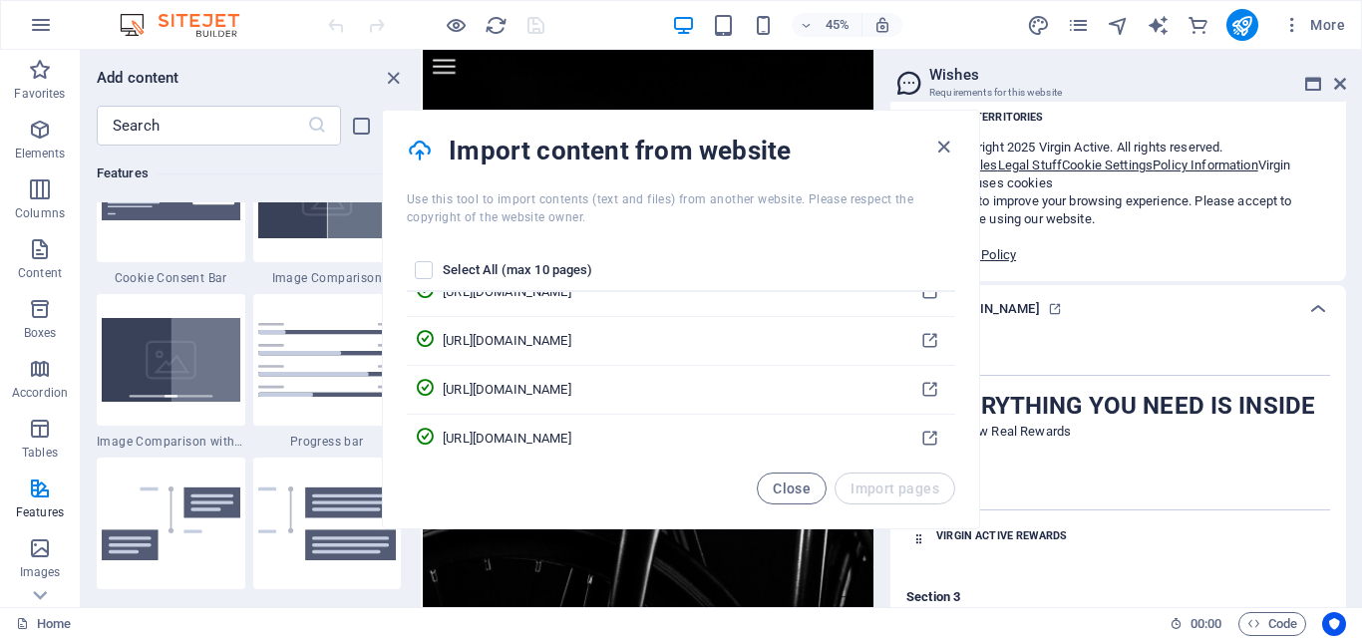
scroll to position [0, 0]
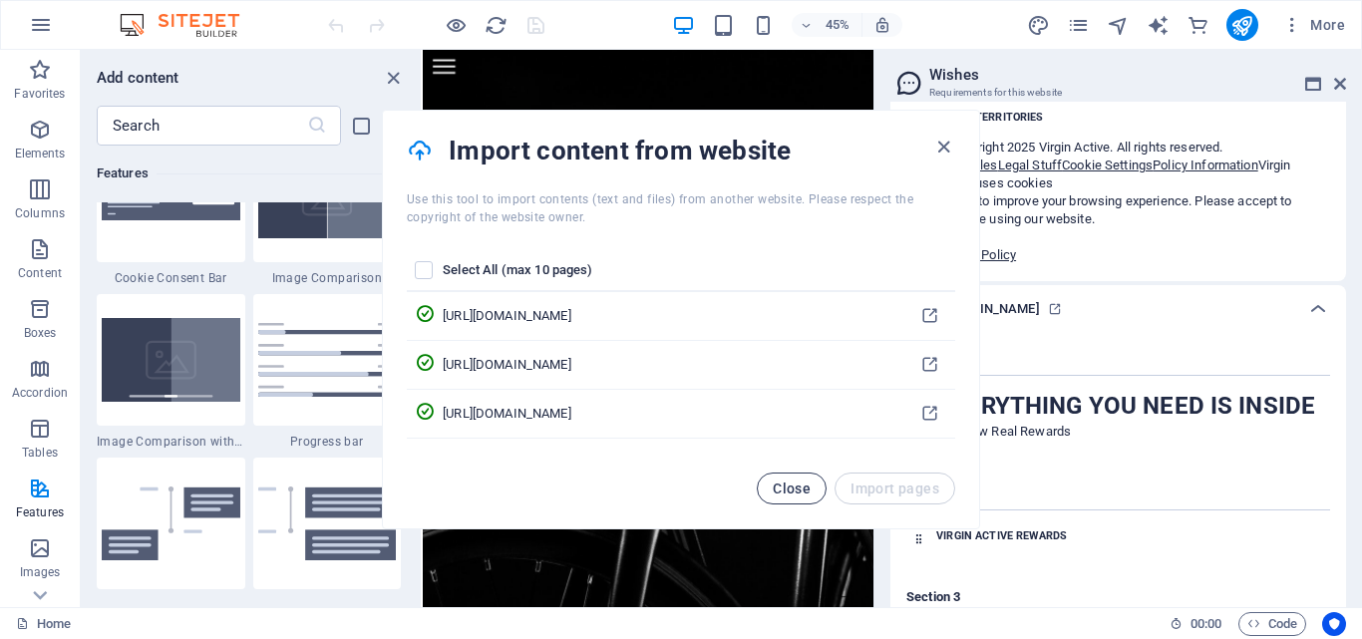
click at [804, 489] on span "Close" at bounding box center [792, 489] width 38 height 16
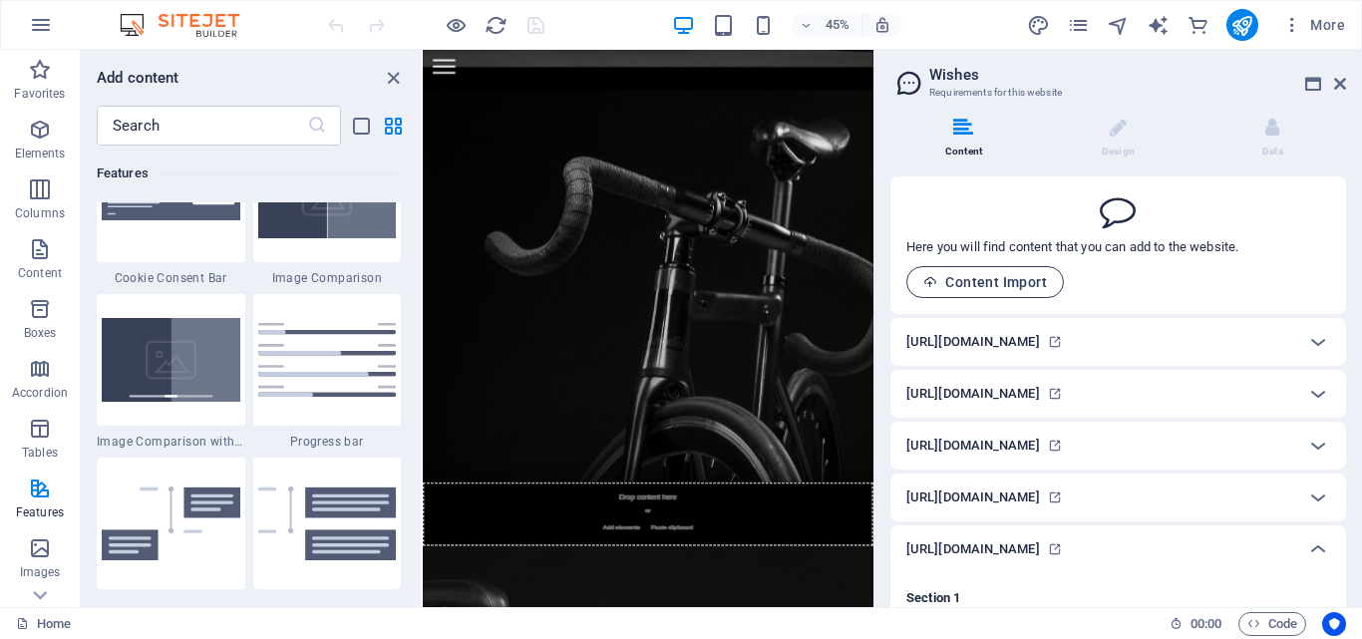
click at [989, 284] on span "Content Import" at bounding box center [985, 282] width 124 height 16
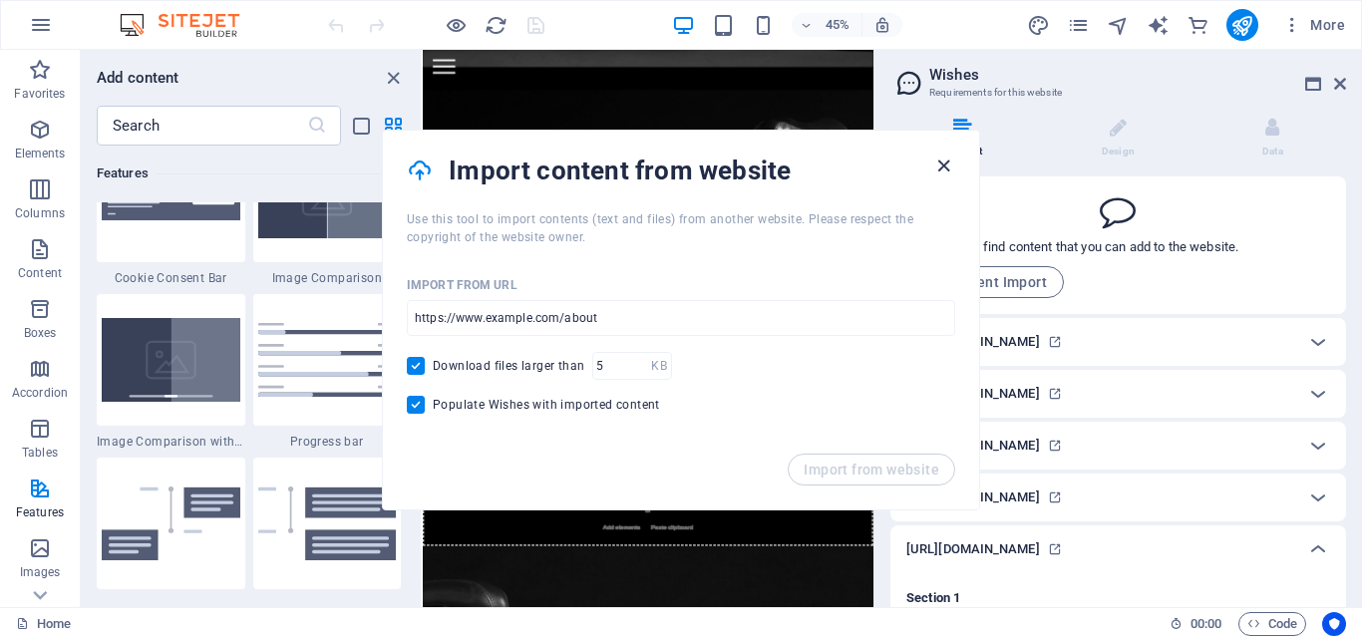
click at [943, 163] on icon "button" at bounding box center [943, 166] width 23 height 23
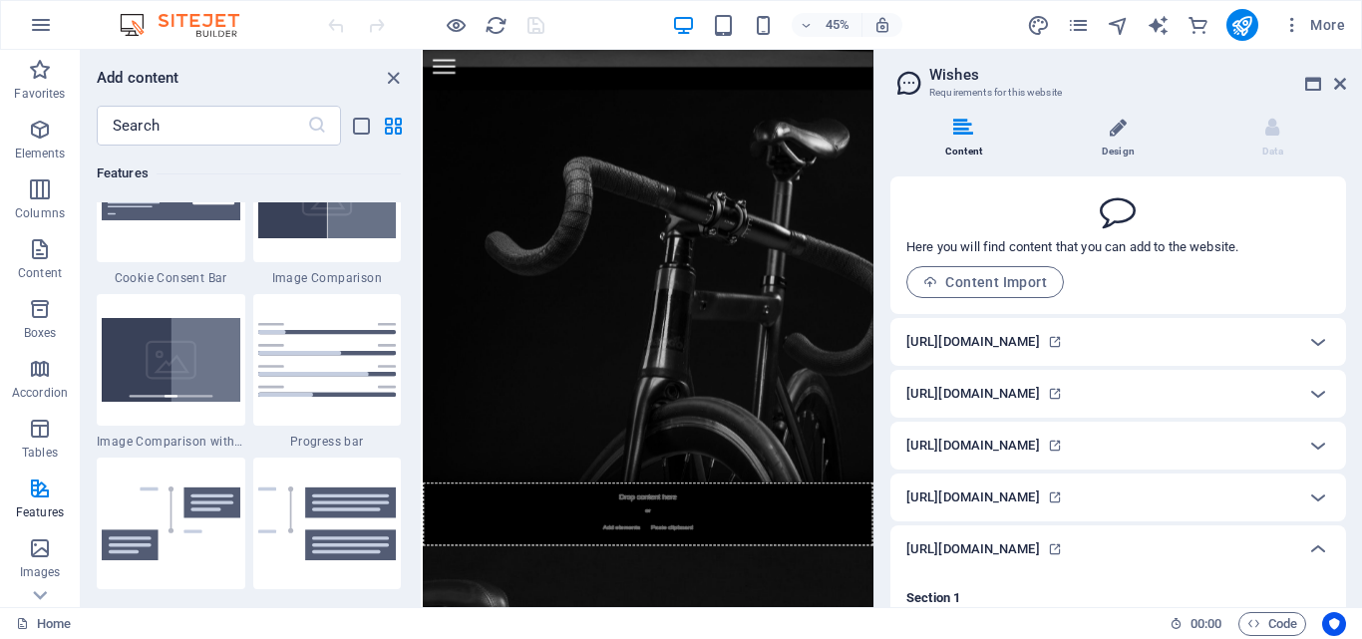
click at [1137, 145] on li "Design" at bounding box center [1122, 139] width 155 height 43
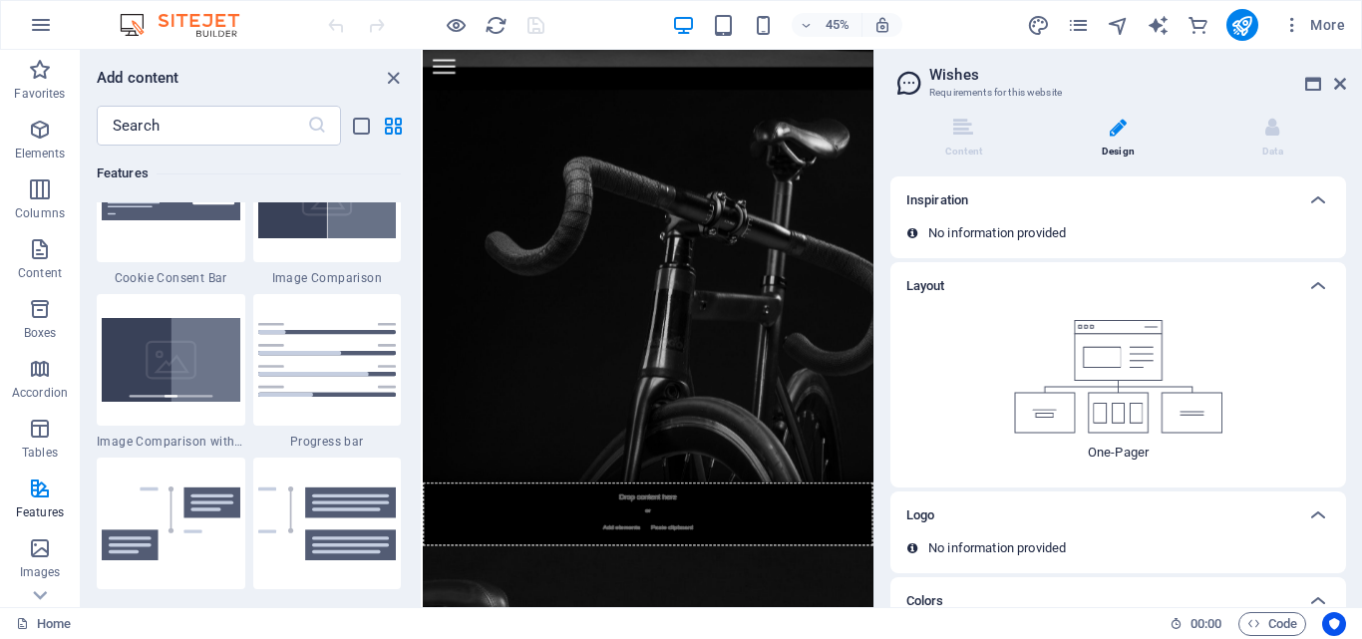
click at [990, 227] on p "No information provided" at bounding box center [997, 233] width 138 height 18
click at [1294, 141] on li "Data" at bounding box center [1272, 139] width 147 height 43
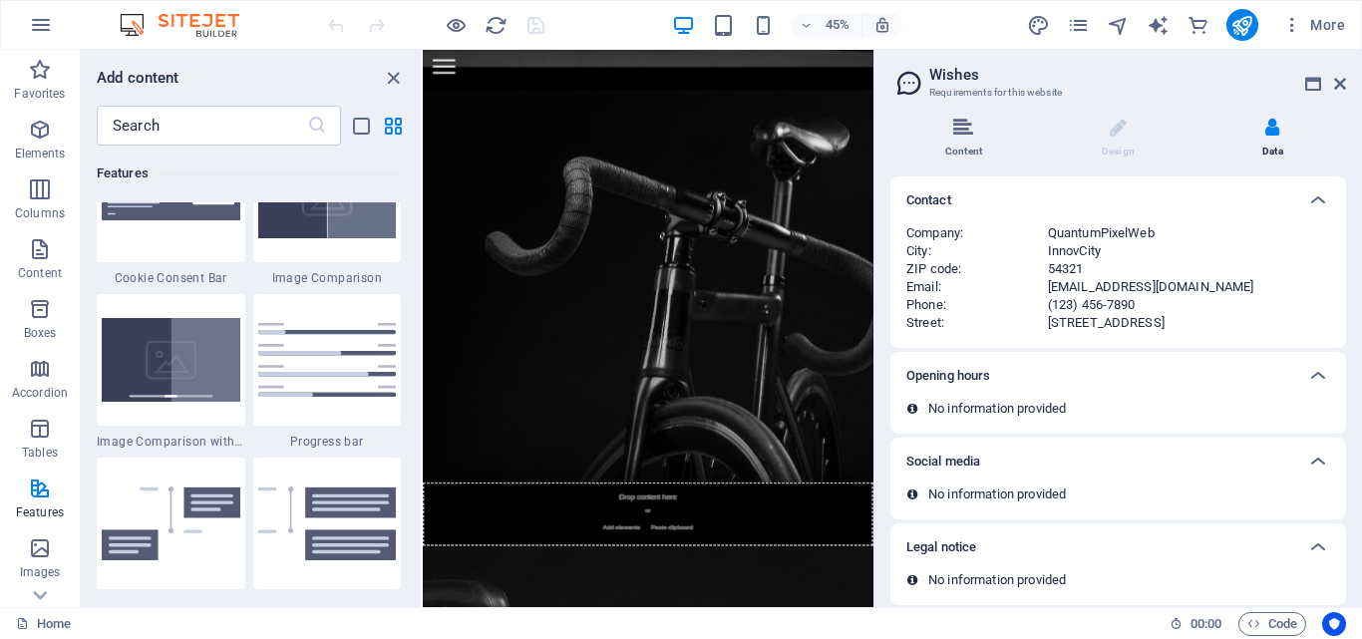
click at [962, 140] on span at bounding box center [963, 140] width 5 height 5
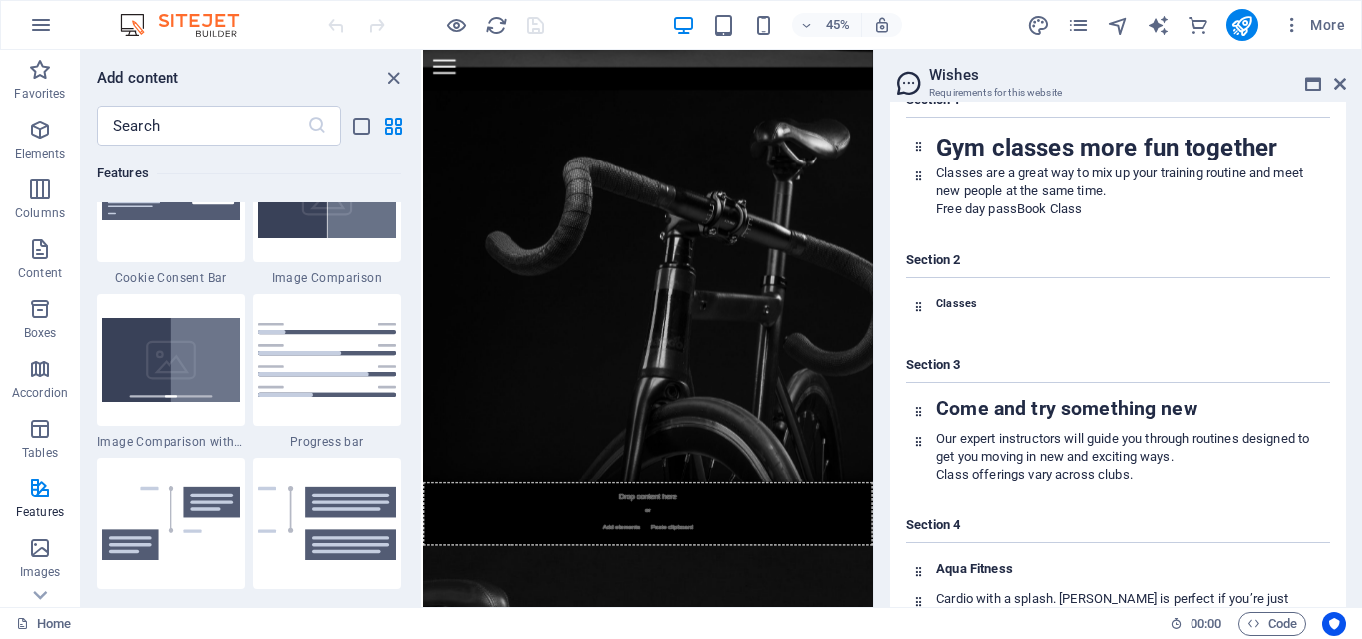
scroll to position [1097, 0]
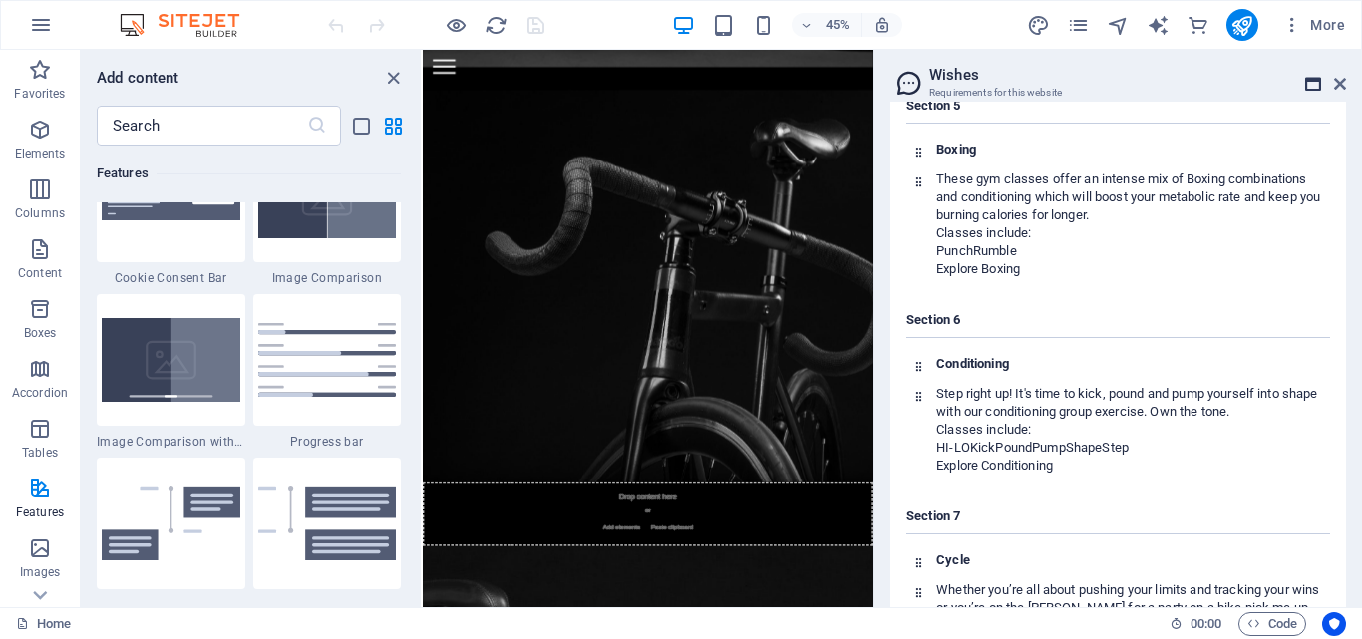
click at [1309, 80] on icon at bounding box center [1313, 84] width 16 height 16
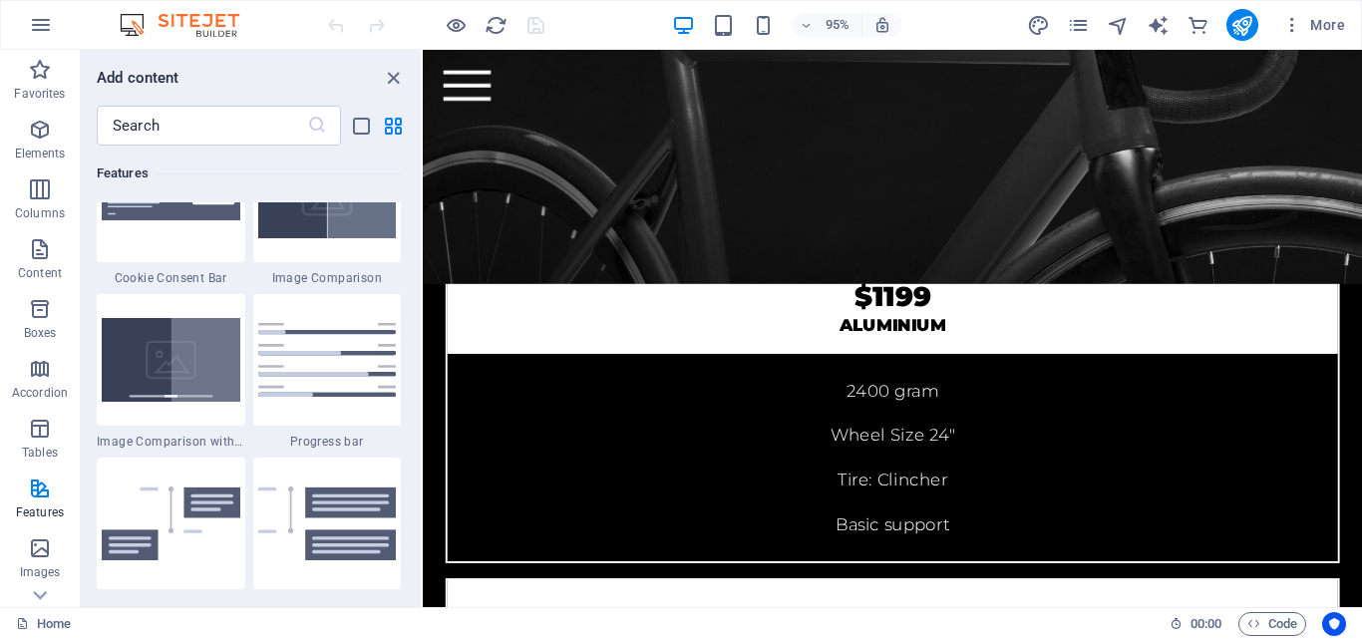
scroll to position [4356, 0]
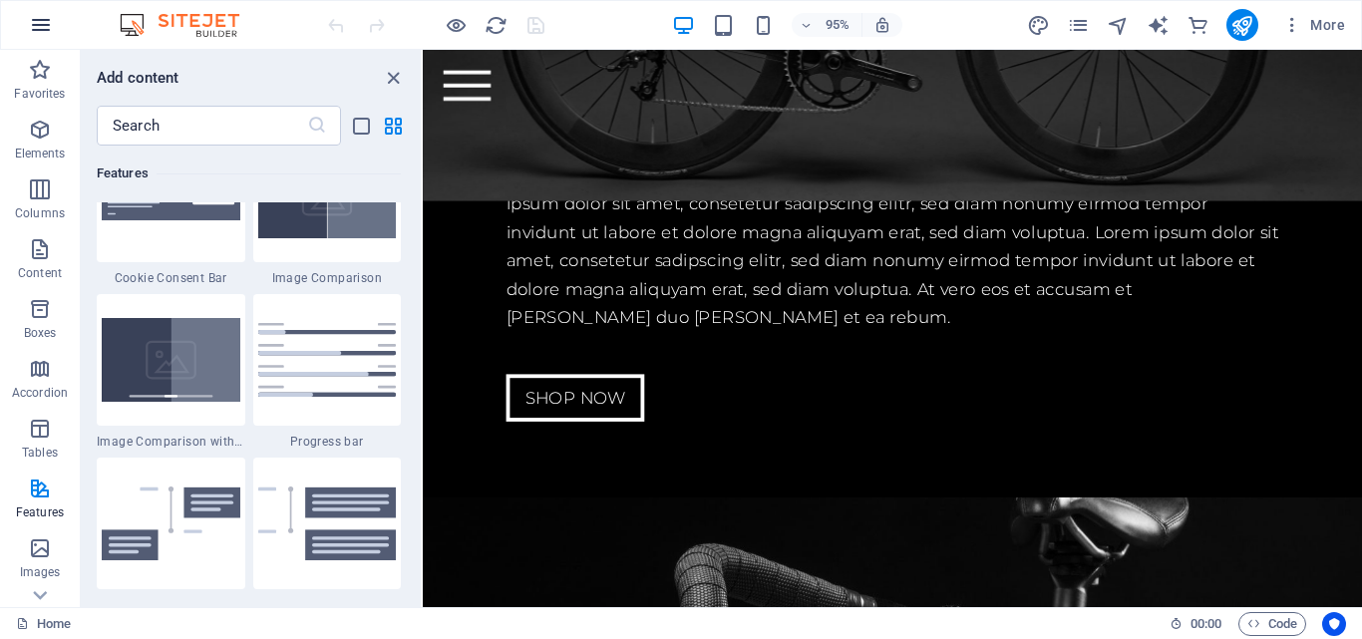
click at [35, 17] on icon "button" at bounding box center [41, 25] width 24 height 24
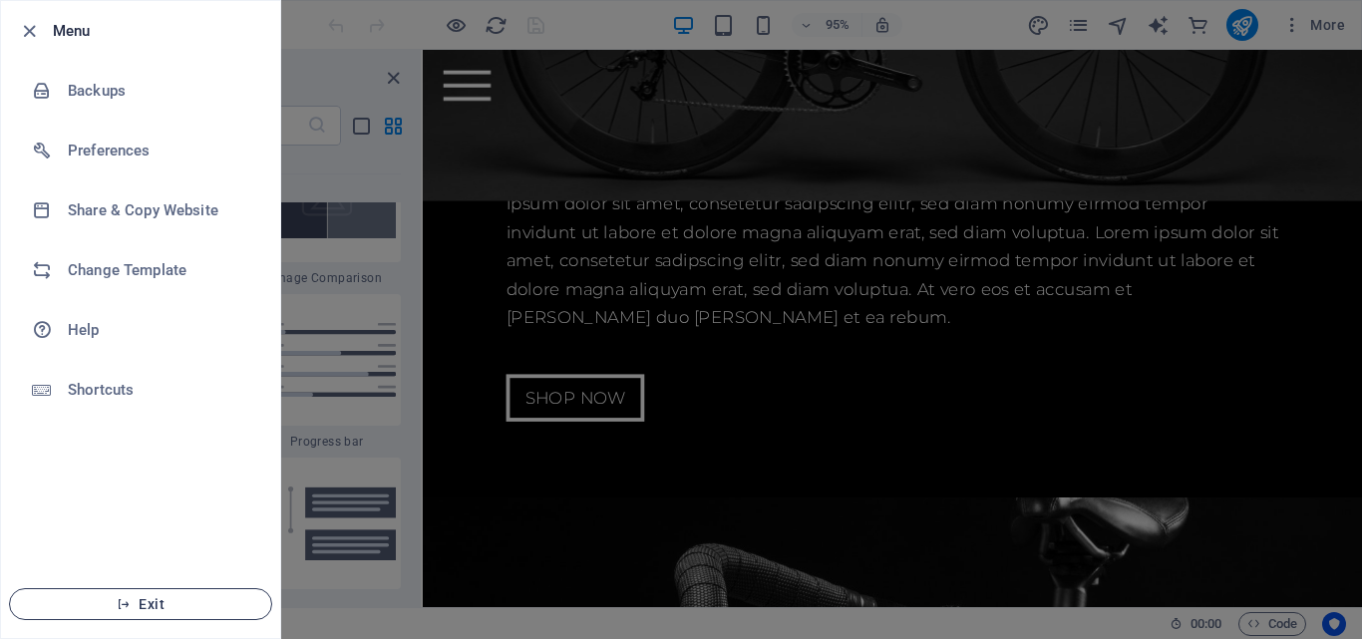
click at [95, 605] on span "Exit" at bounding box center [140, 604] width 229 height 16
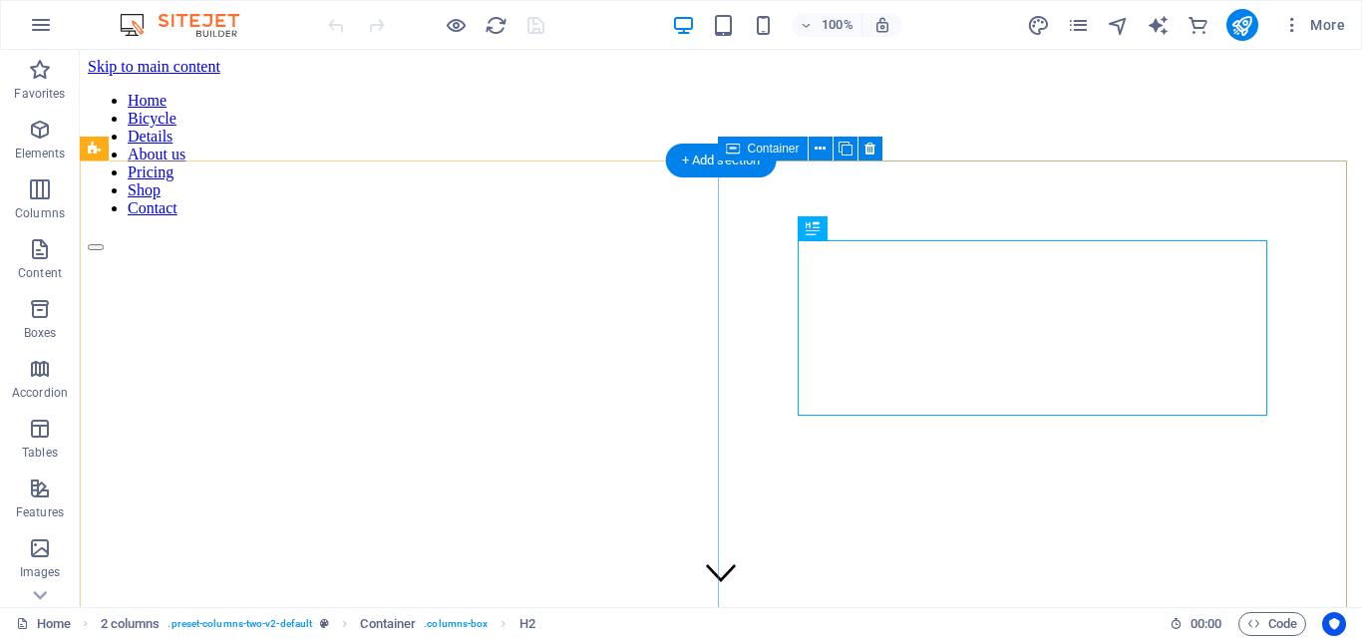
scroll to position [447, 0]
